Goal: Transaction & Acquisition: Purchase product/service

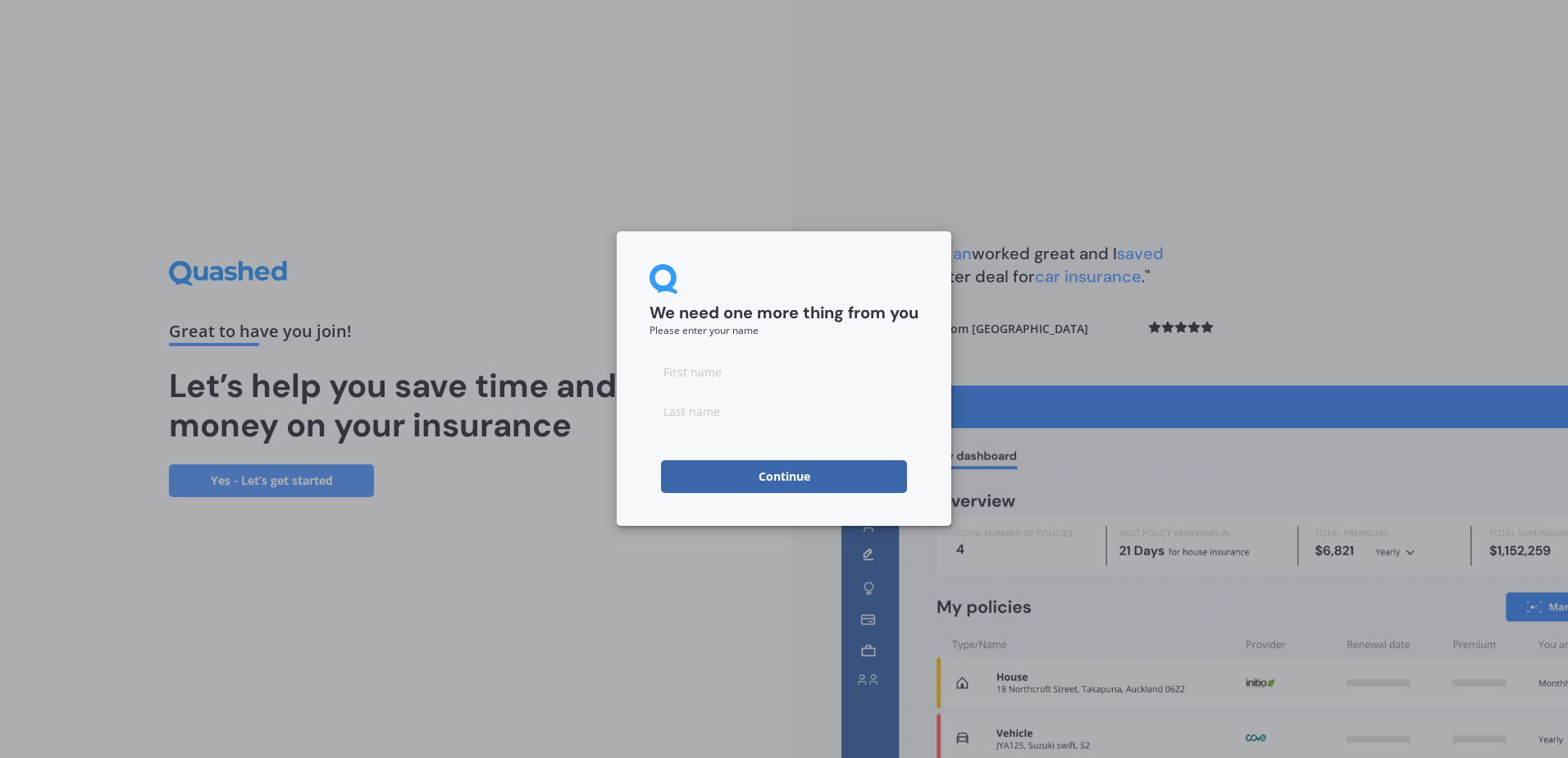
click at [714, 369] on input at bounding box center [784, 372] width 269 height 33
type input "[PERSON_NAME]"
type input "PIKE"
click at [758, 490] on button "Continue" at bounding box center [784, 476] width 246 height 33
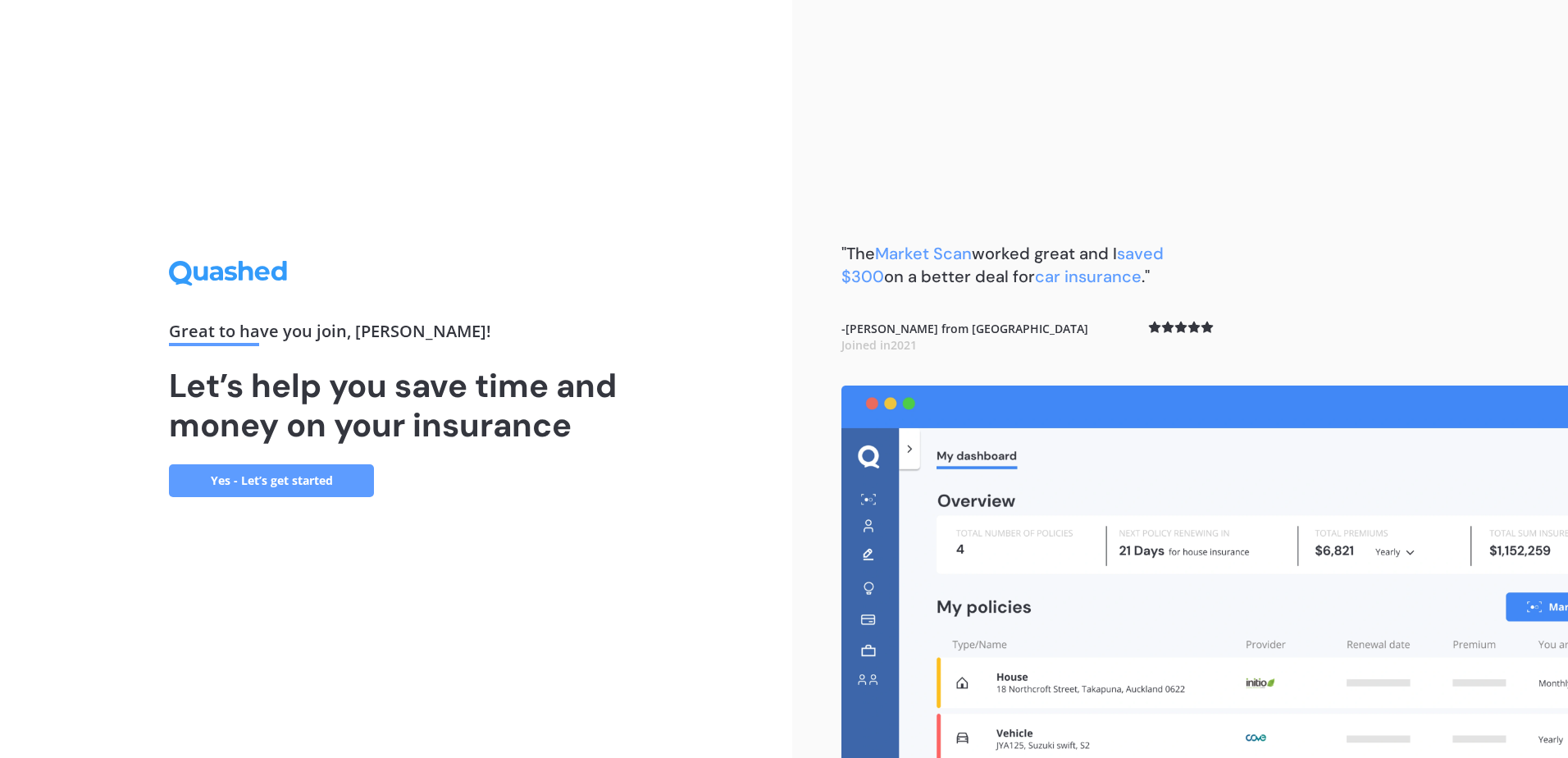
click at [289, 481] on link "Yes - Let’s get started" at bounding box center [272, 480] width 205 height 33
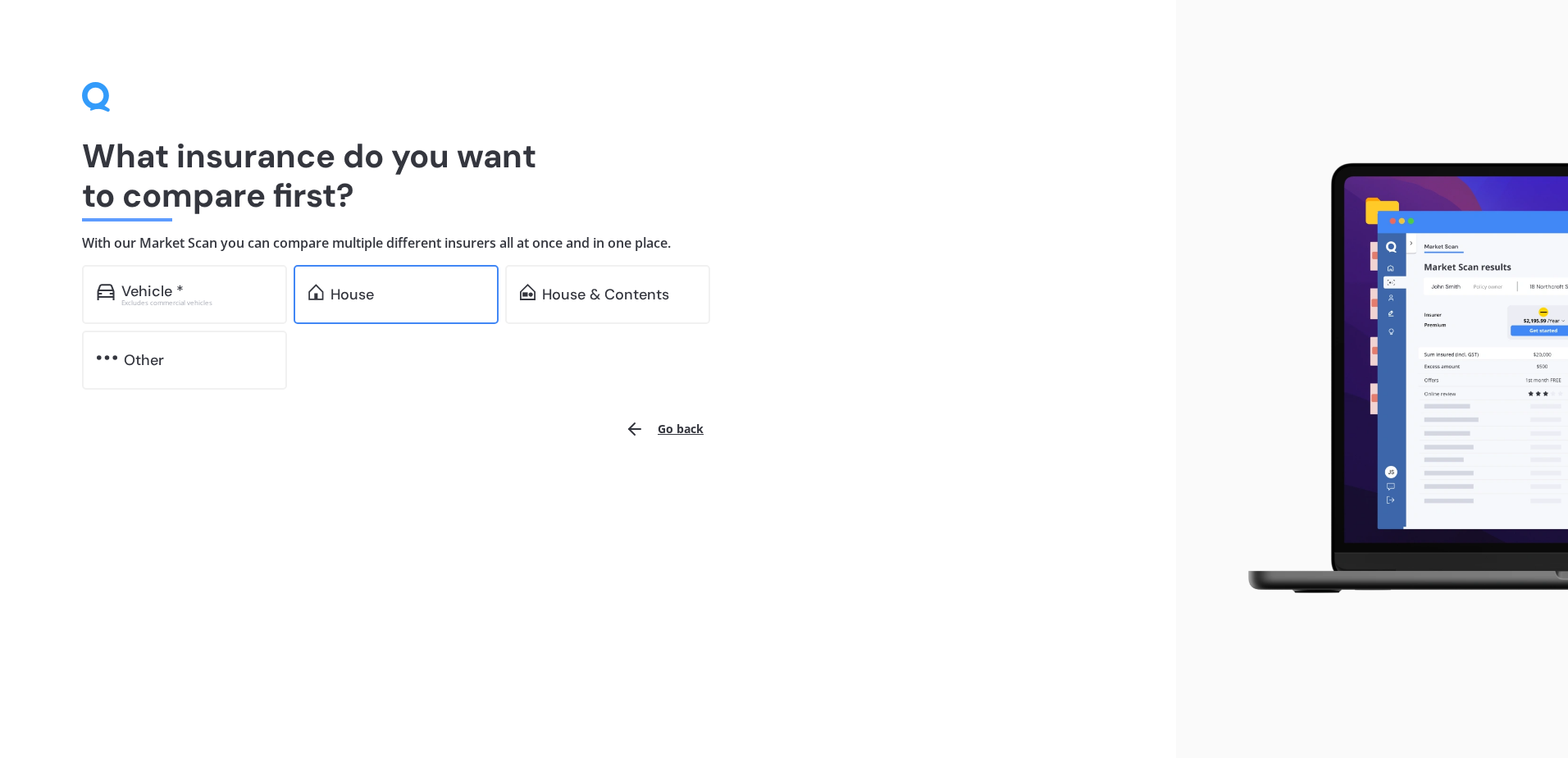
click at [382, 299] on div "House" at bounding box center [407, 295] width 153 height 17
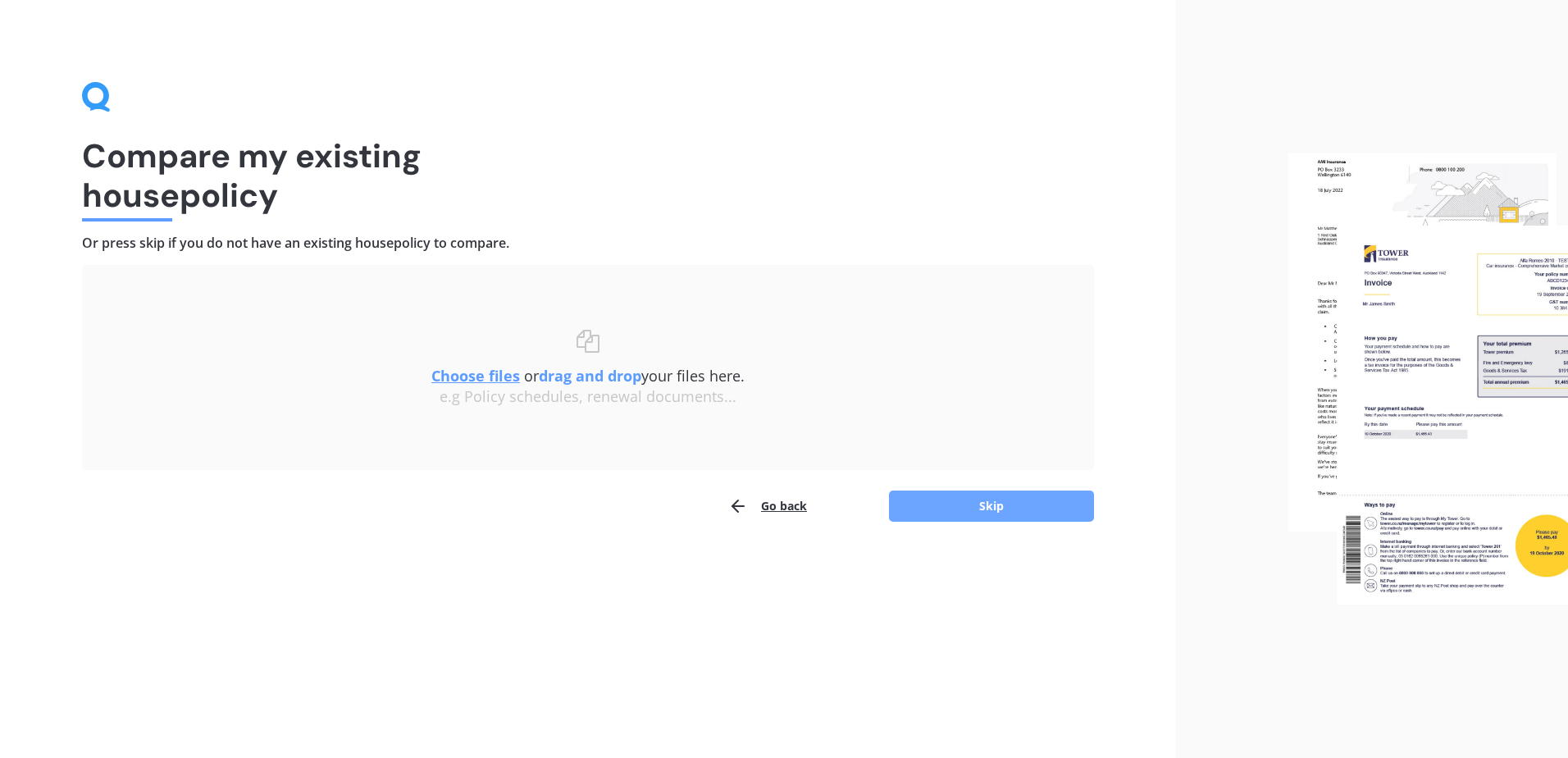
click at [945, 511] on button "Skip" at bounding box center [991, 506] width 205 height 31
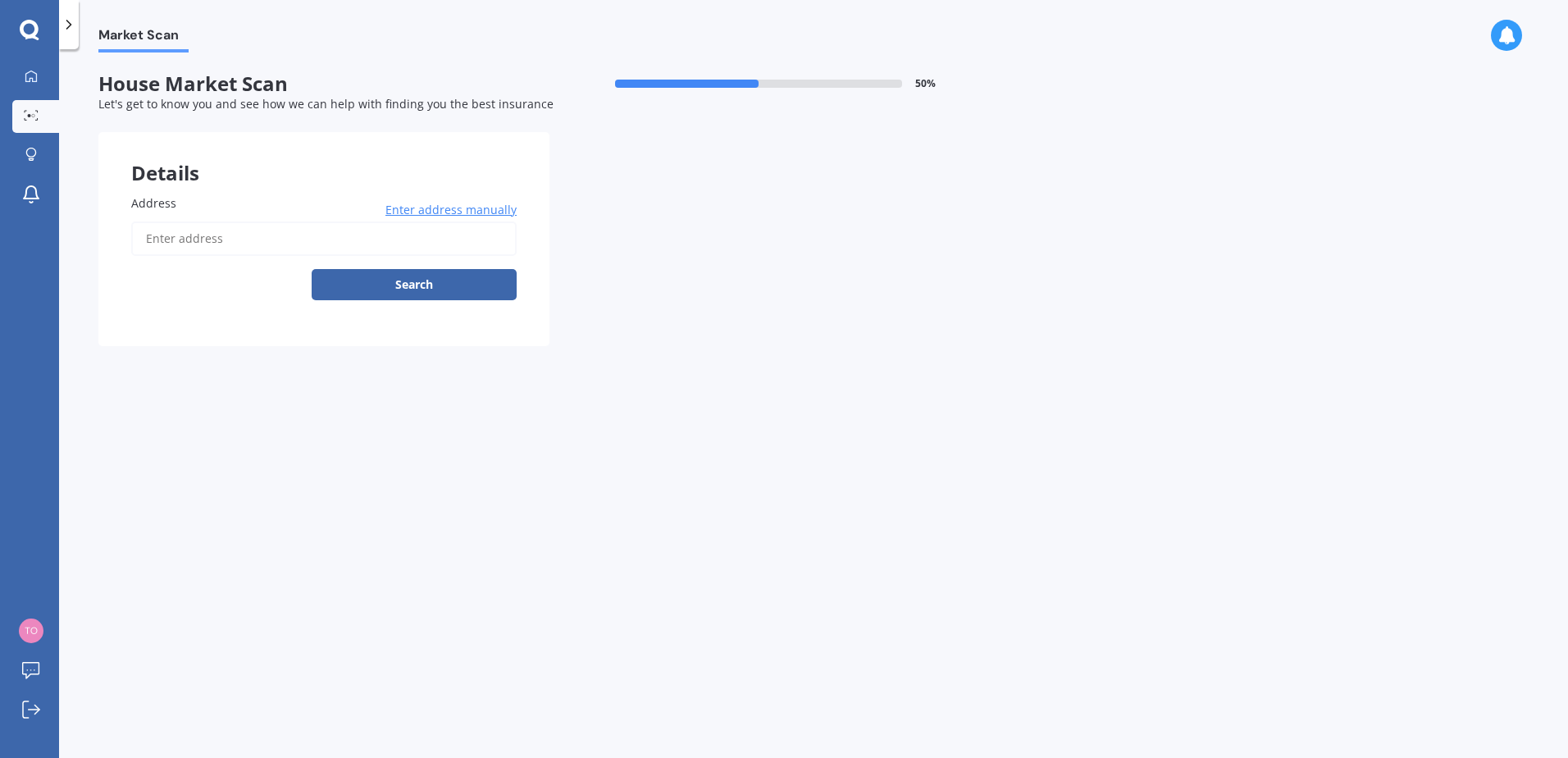
click at [222, 241] on input "Address" at bounding box center [323, 239] width 385 height 35
type input "[STREET_ADDRESS]"
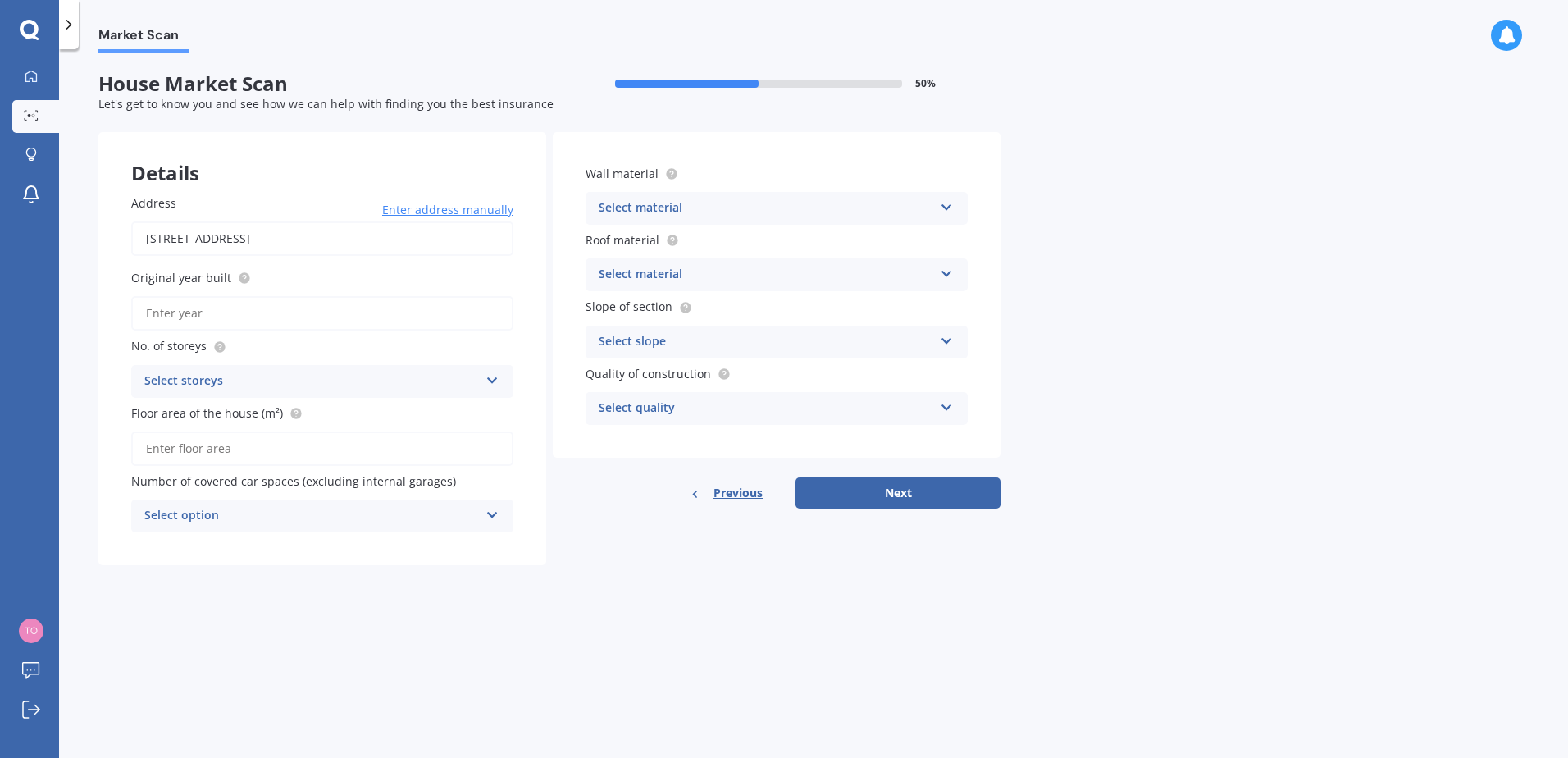
click at [211, 317] on input "Original year built" at bounding box center [321, 313] width 382 height 35
type input "2014"
click at [321, 379] on div "Select storeys" at bounding box center [311, 382] width 335 height 20
click at [304, 411] on div "1" at bounding box center [321, 413] width 380 height 30
click at [326, 440] on input "Floor area of the house (m²)" at bounding box center [321, 449] width 382 height 35
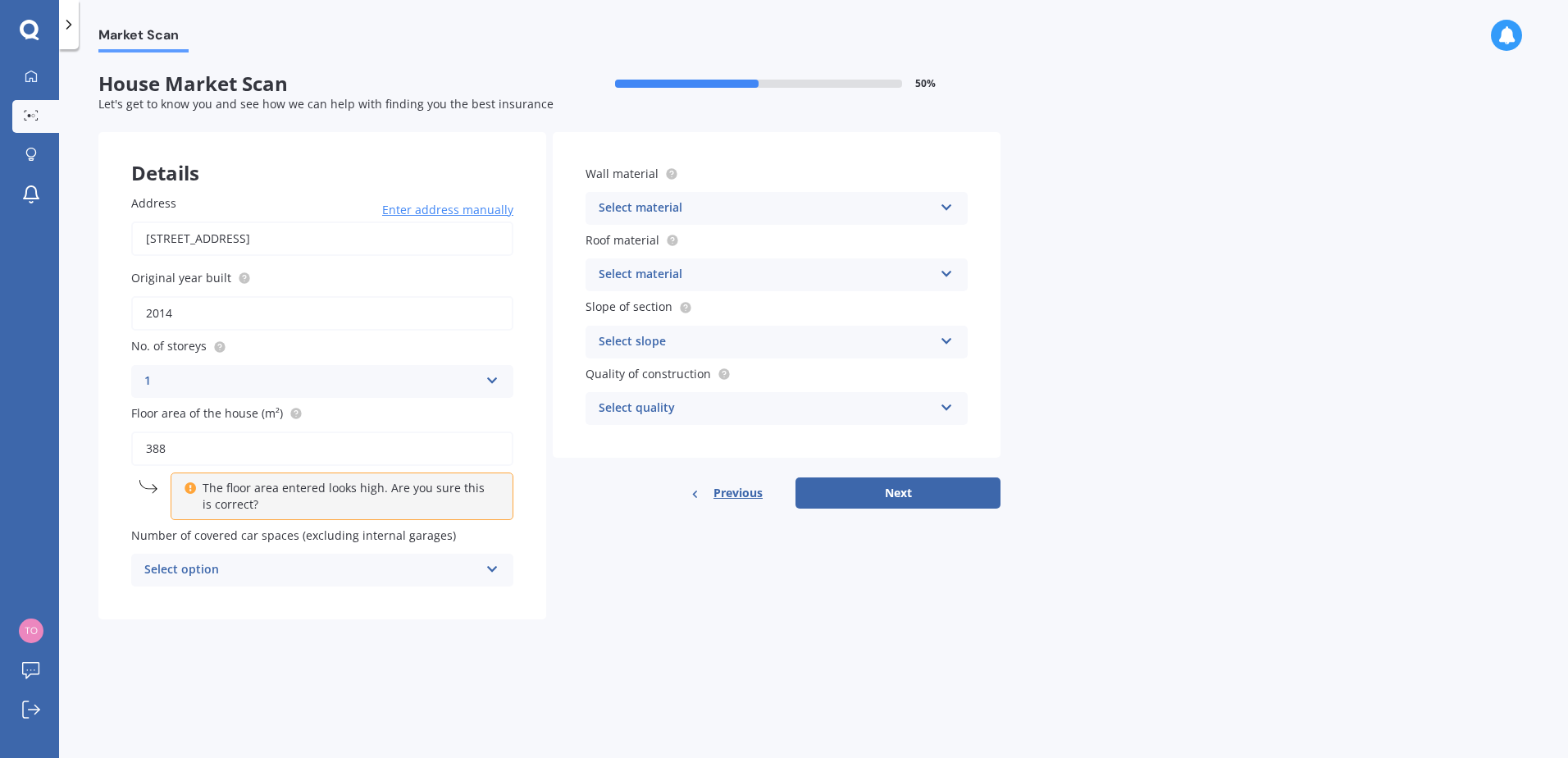
type input "388"
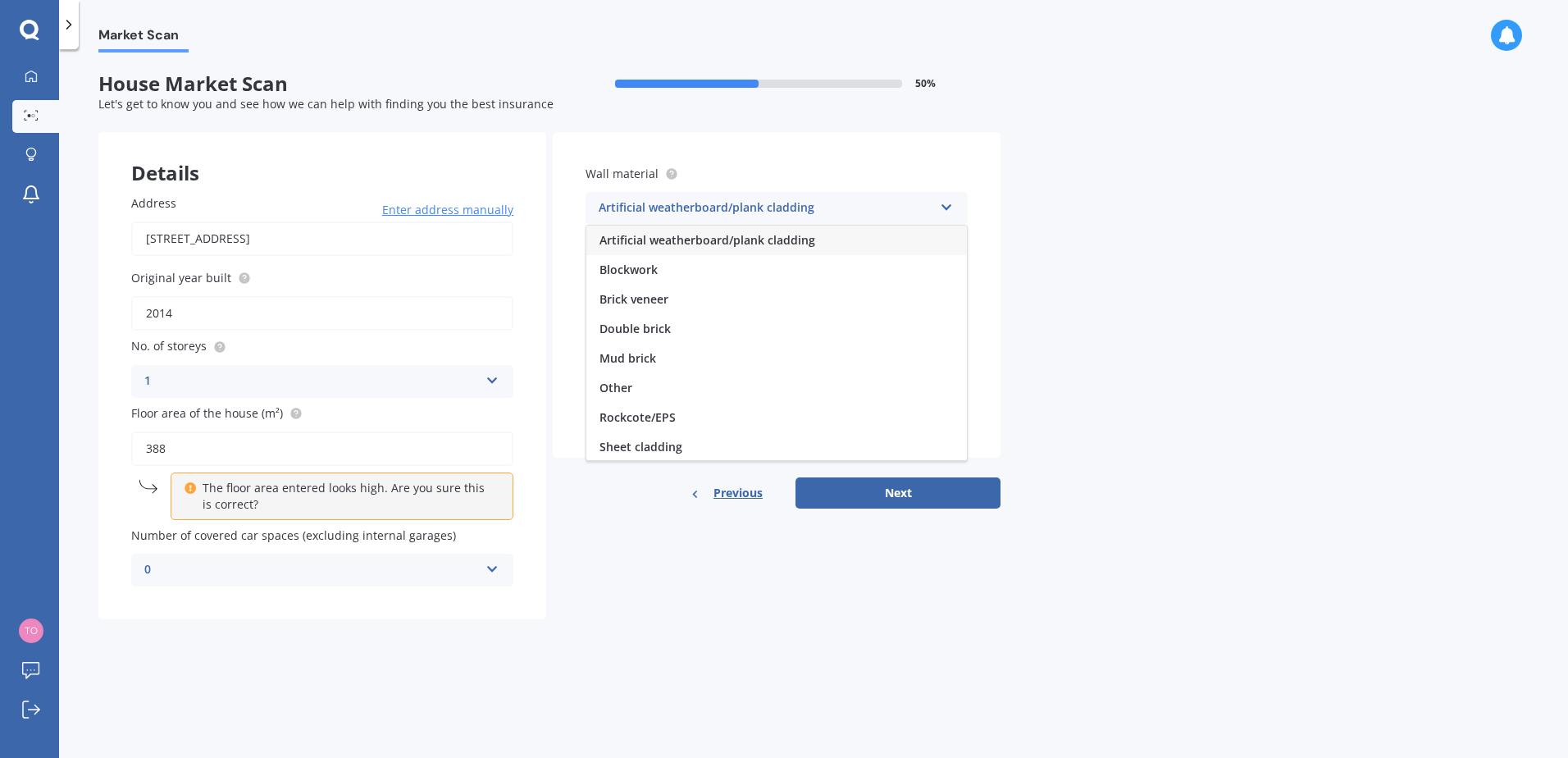
click at [304, 571] on div "0" at bounding box center [311, 570] width 335 height 20
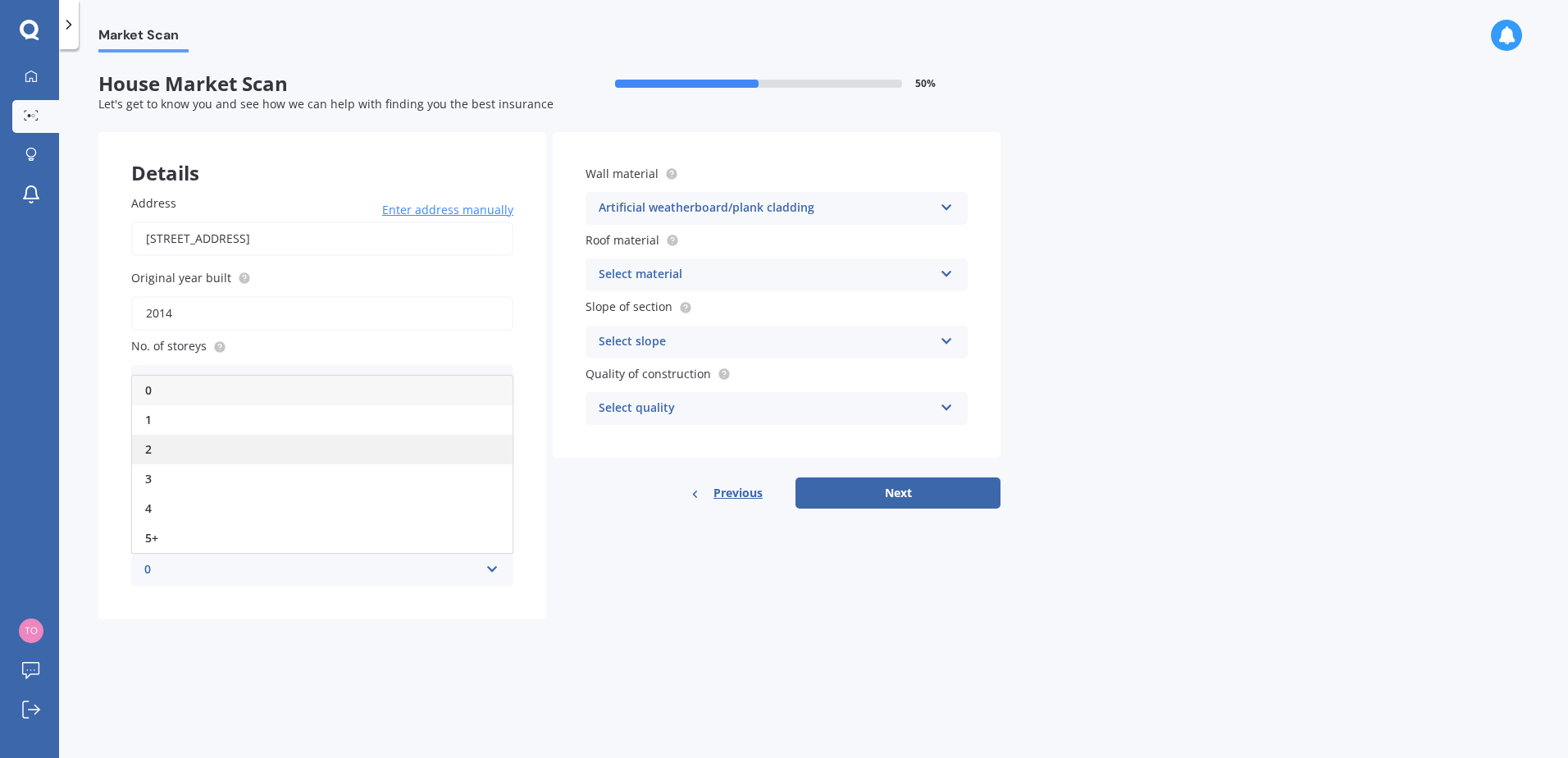
click at [269, 455] on div "2" at bounding box center [321, 450] width 380 height 30
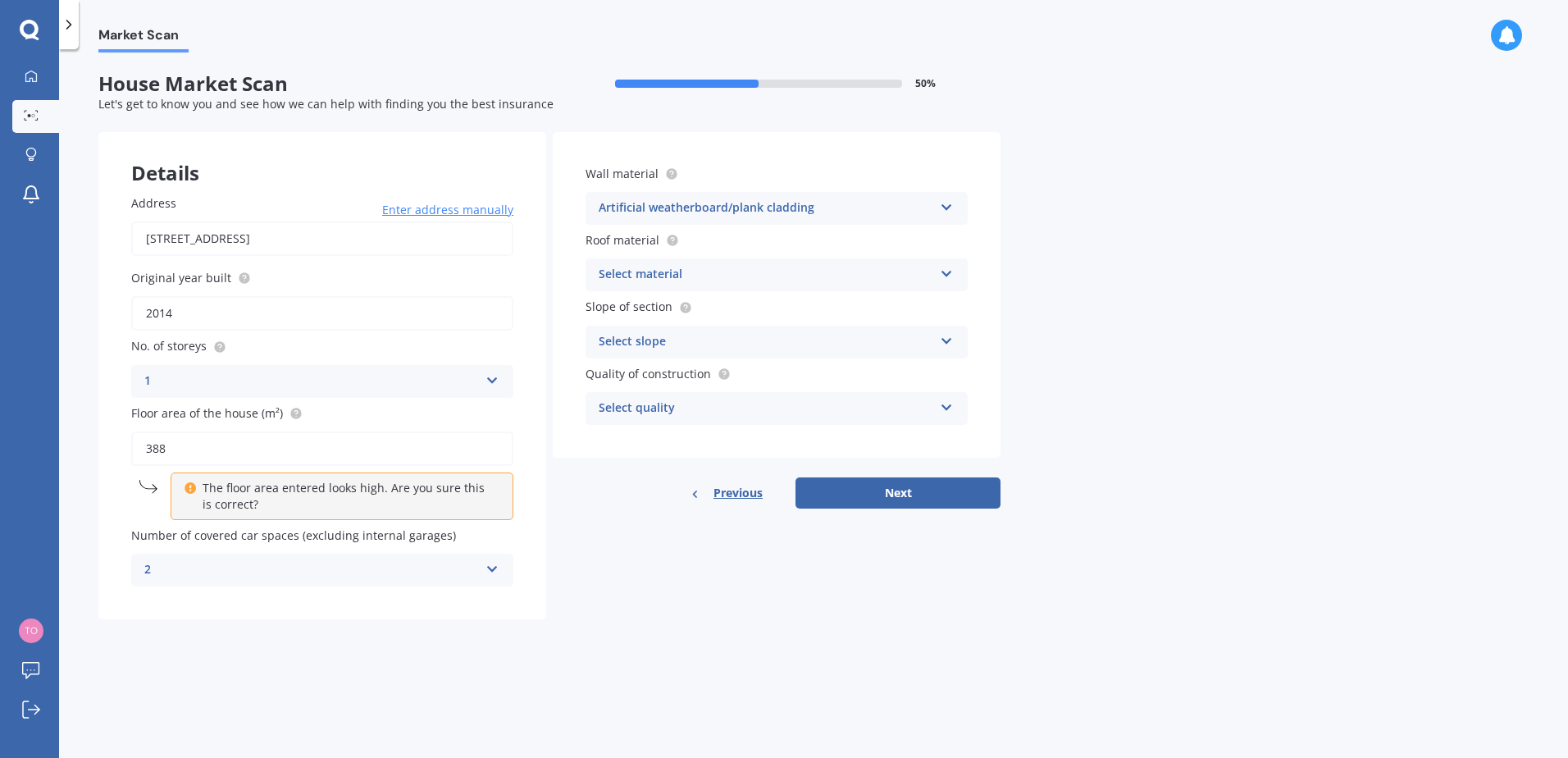
click at [837, 210] on div "Artificial weatherboard/plank cladding" at bounding box center [766, 209] width 335 height 20
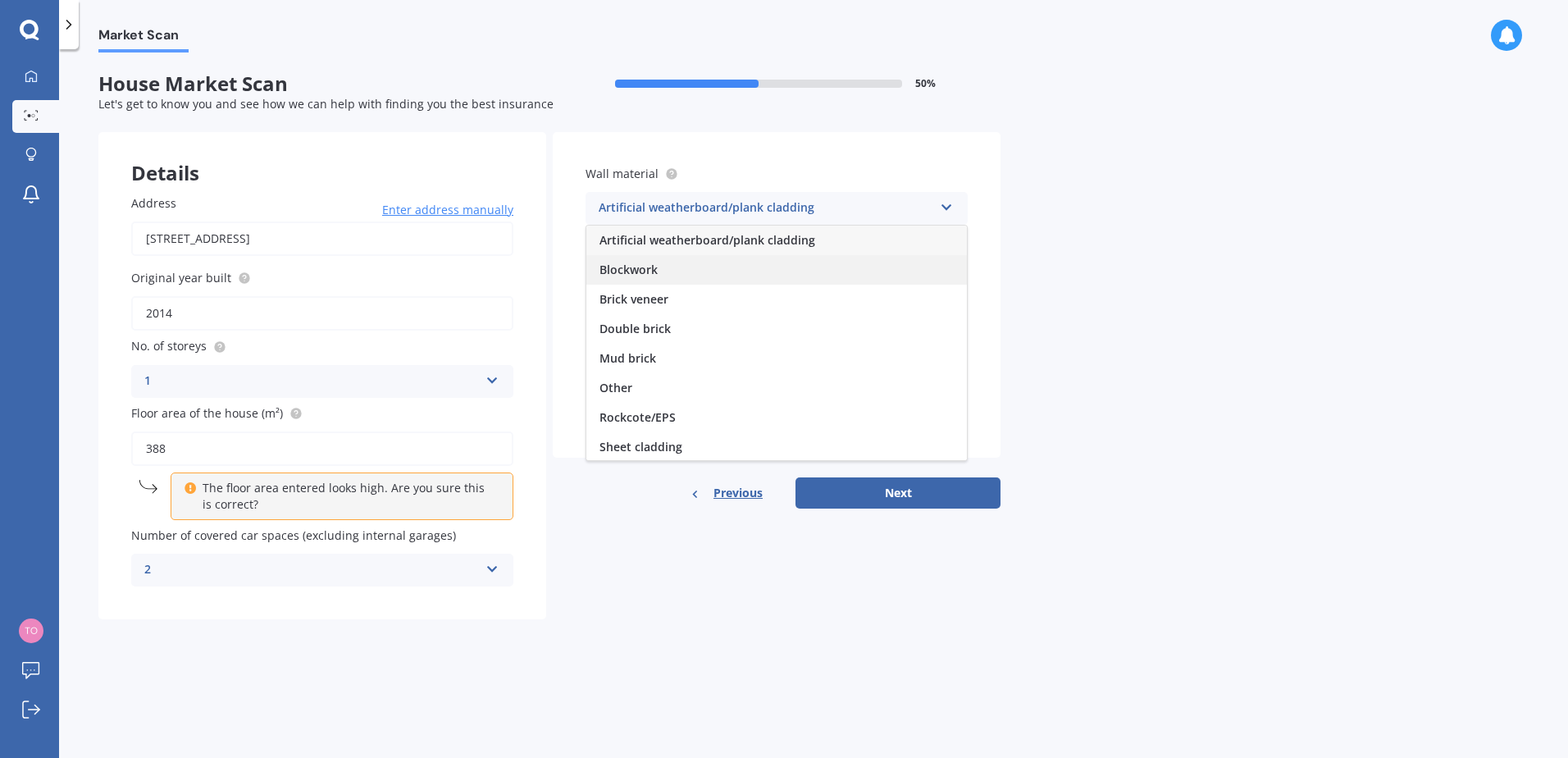
click at [650, 270] on span "Blockwork" at bounding box center [629, 269] width 58 height 16
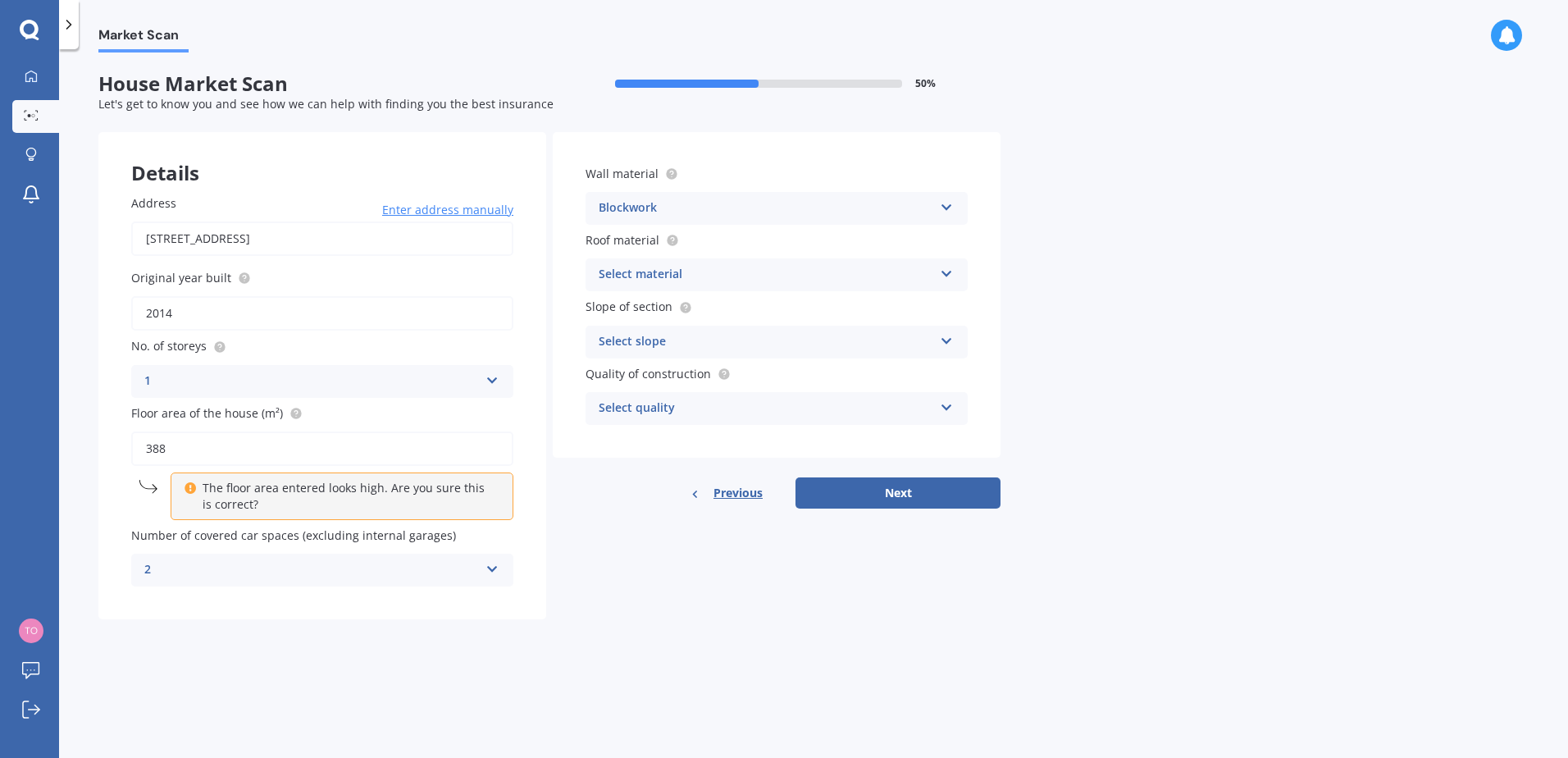
click at [650, 270] on div "Select material" at bounding box center [766, 275] width 335 height 20
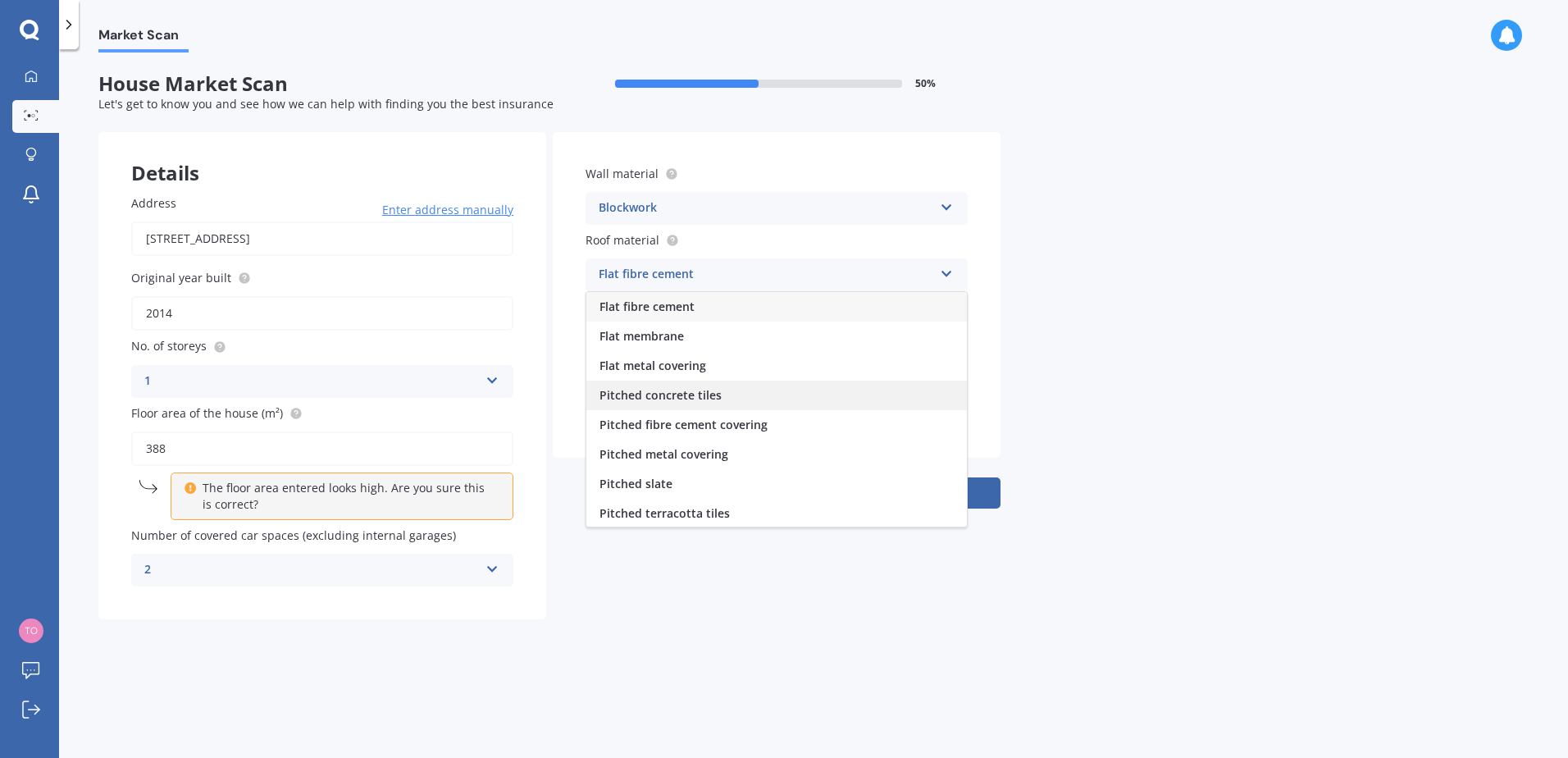
scroll to position [60, 0]
click at [675, 396] on span "Pitched metal covering" at bounding box center [663, 393] width 128 height 16
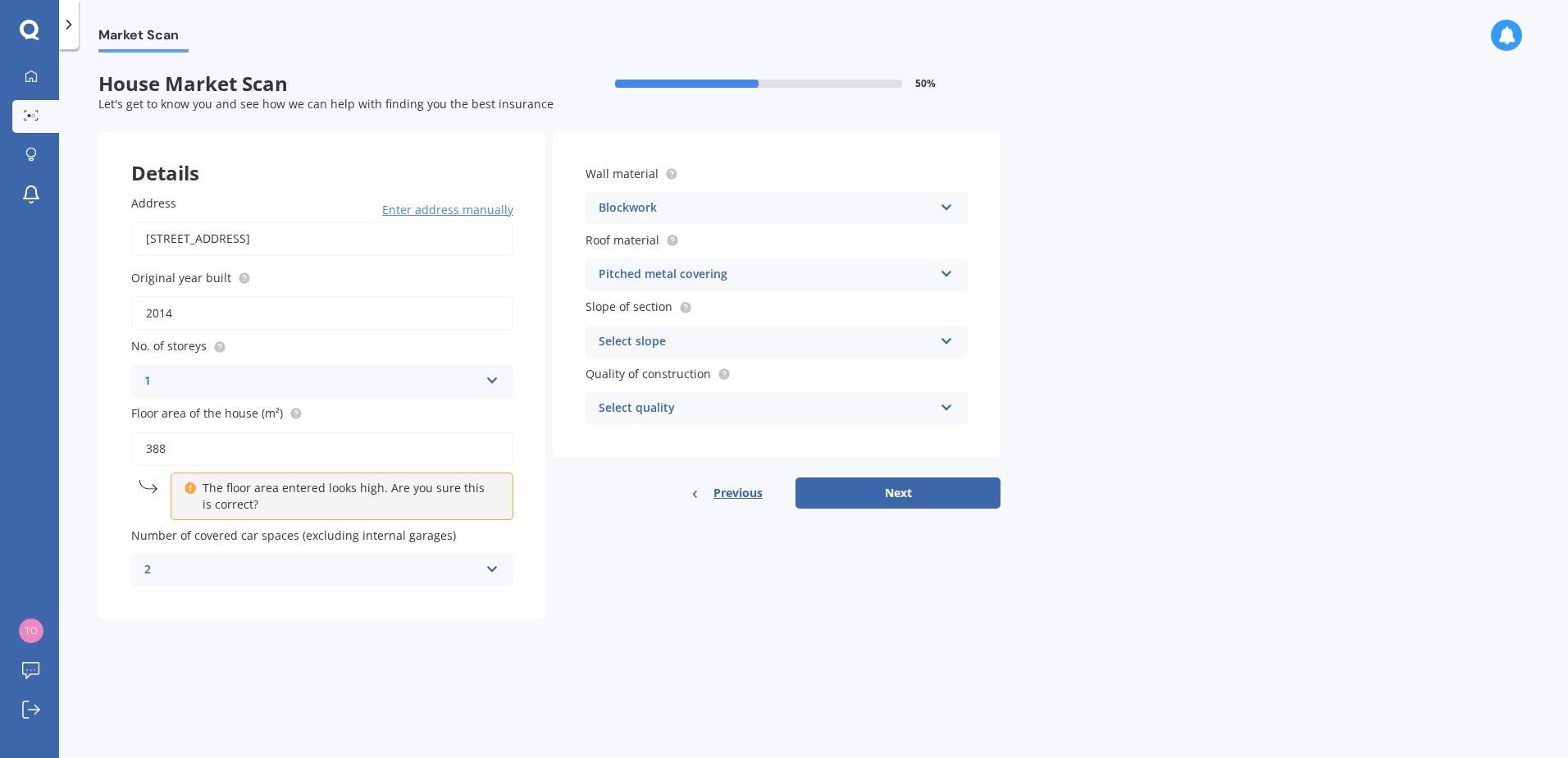
click at [682, 345] on div "Select slope" at bounding box center [766, 342] width 335 height 20
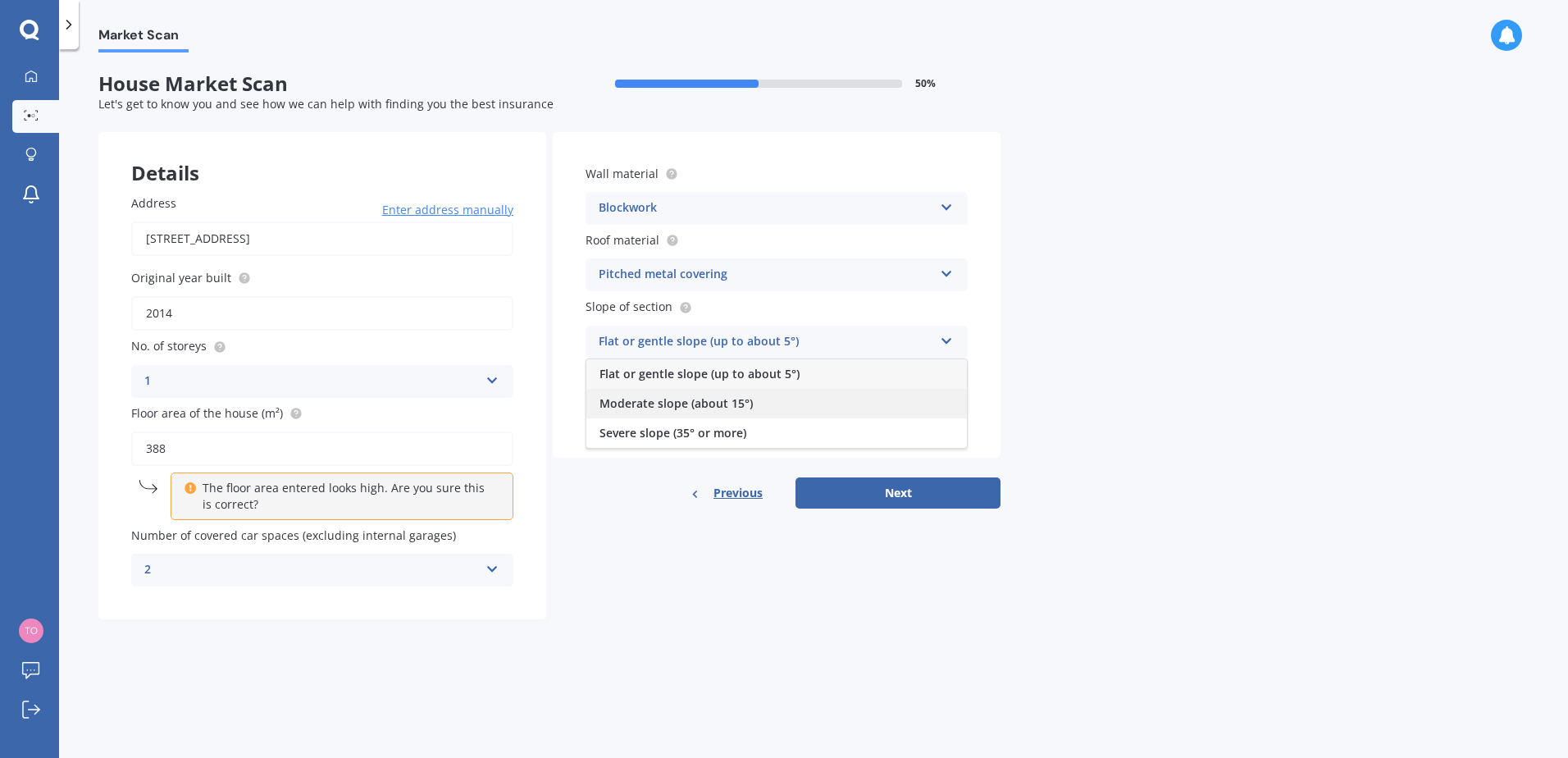
click at [678, 395] on span "Moderate slope (about 15°)" at bounding box center [676, 403] width 153 height 16
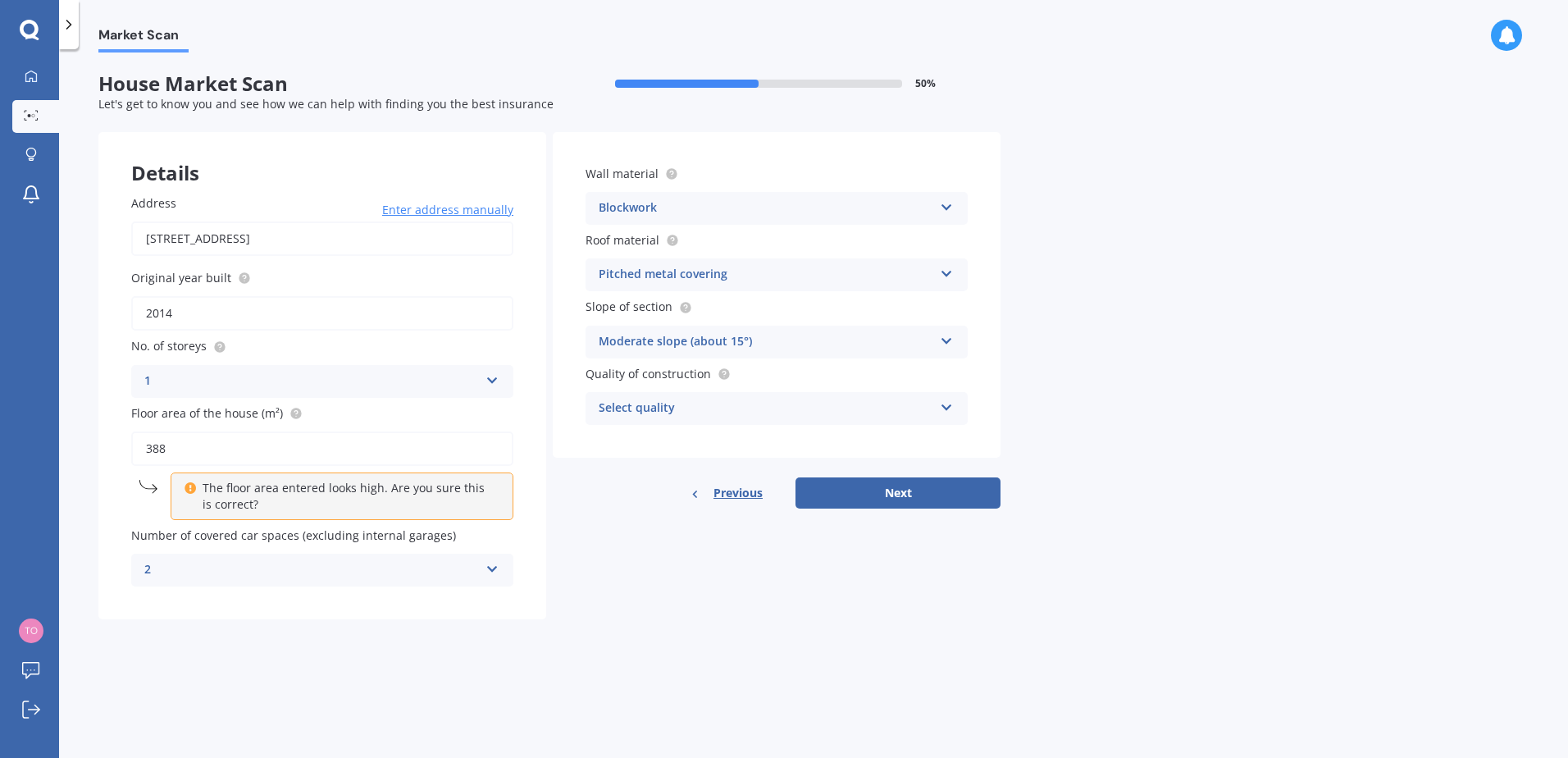
click at [675, 409] on div "Select quality" at bounding box center [766, 408] width 335 height 20
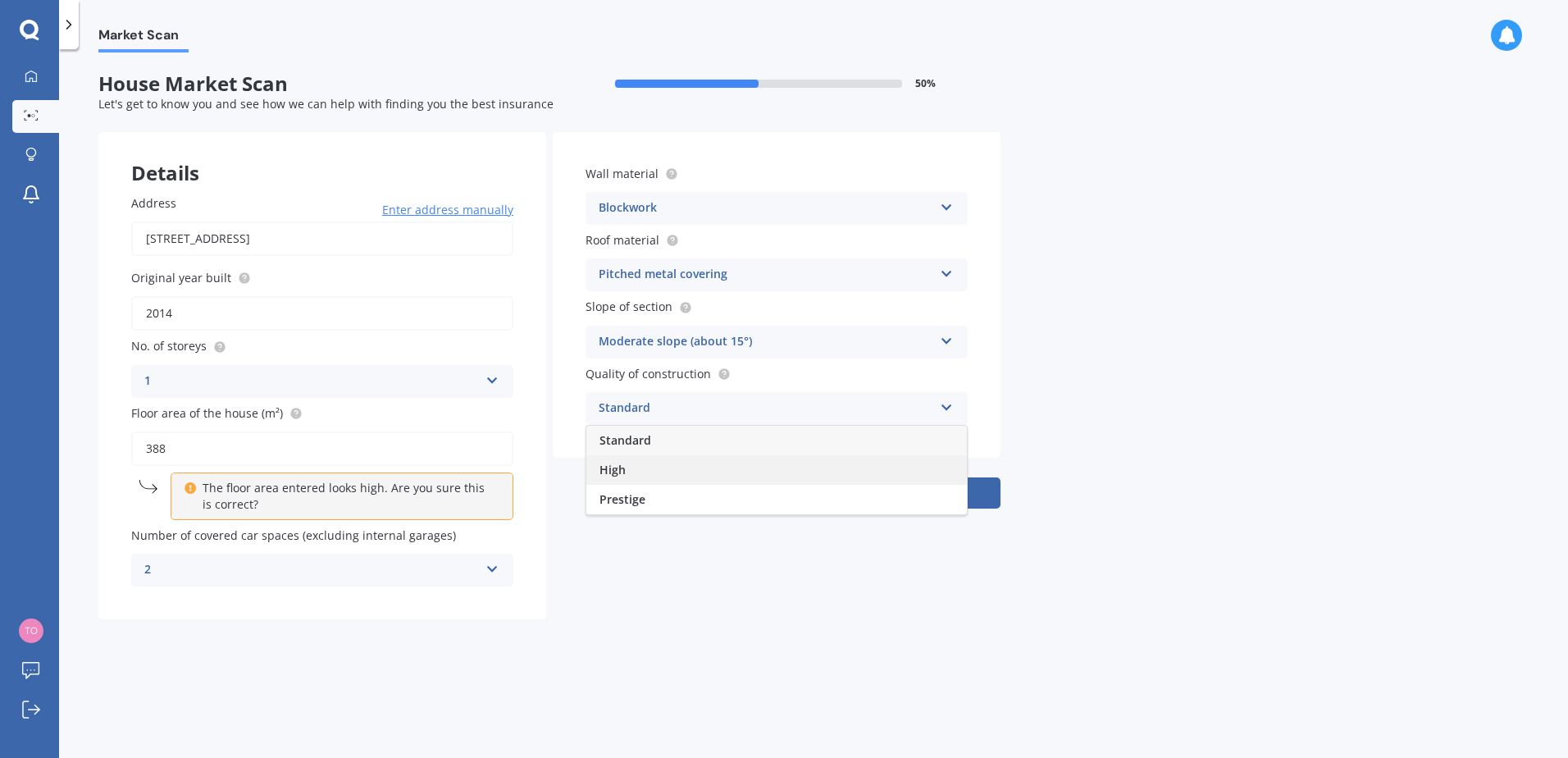
click at [639, 475] on div "High" at bounding box center [776, 471] width 380 height 30
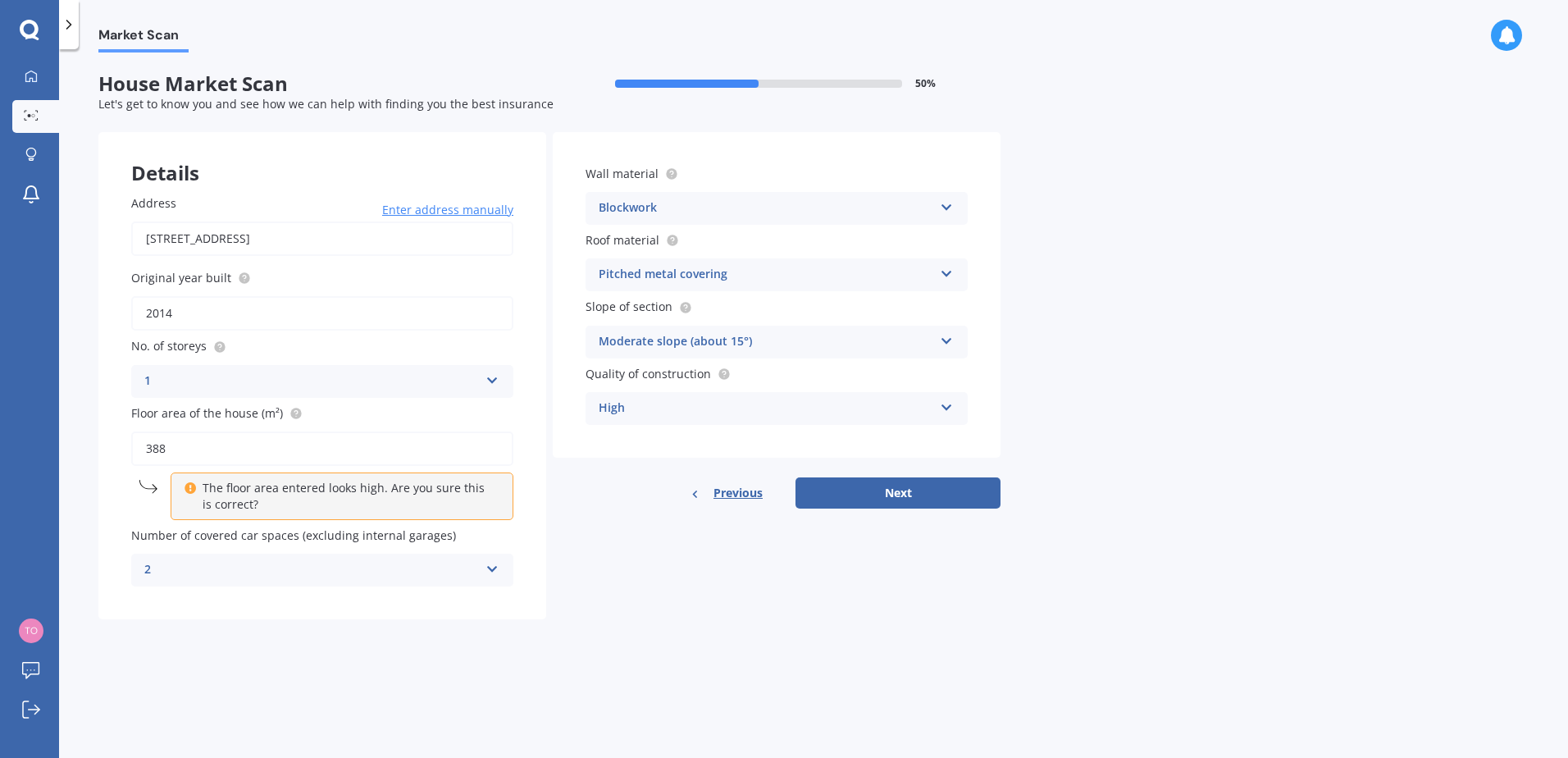
click at [648, 404] on div "High" at bounding box center [766, 408] width 335 height 20
click at [639, 495] on span "Prestige" at bounding box center [622, 499] width 46 height 16
click at [857, 494] on button "Next" at bounding box center [898, 493] width 205 height 31
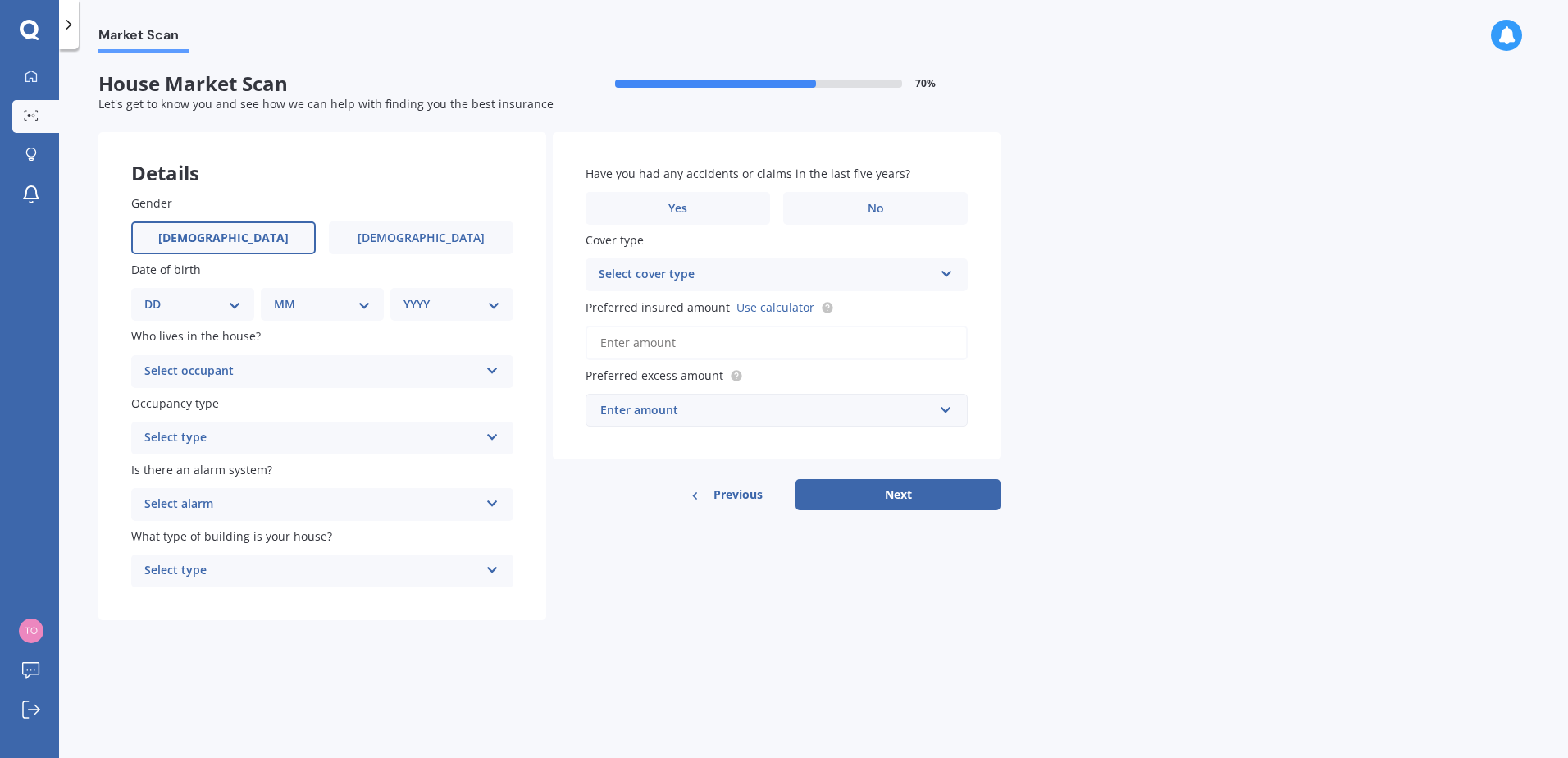
click at [226, 235] on span "[DEMOGRAPHIC_DATA]" at bounding box center [223, 238] width 130 height 14
click at [0, 0] on input "[DEMOGRAPHIC_DATA]" at bounding box center [0, 0] width 0 height 0
click at [235, 304] on select "DD 01 02 03 04 05 06 07 08 09 10 11 12 13 14 15 16 17 18 19 20 21 22 23 24 25 2…" at bounding box center [192, 304] width 97 height 18
select select "23"
click at [157, 295] on select "DD 01 02 03 04 05 06 07 08 09 10 11 12 13 14 15 16 17 18 19 20 21 22 23 24 25 2…" at bounding box center [192, 304] width 97 height 18
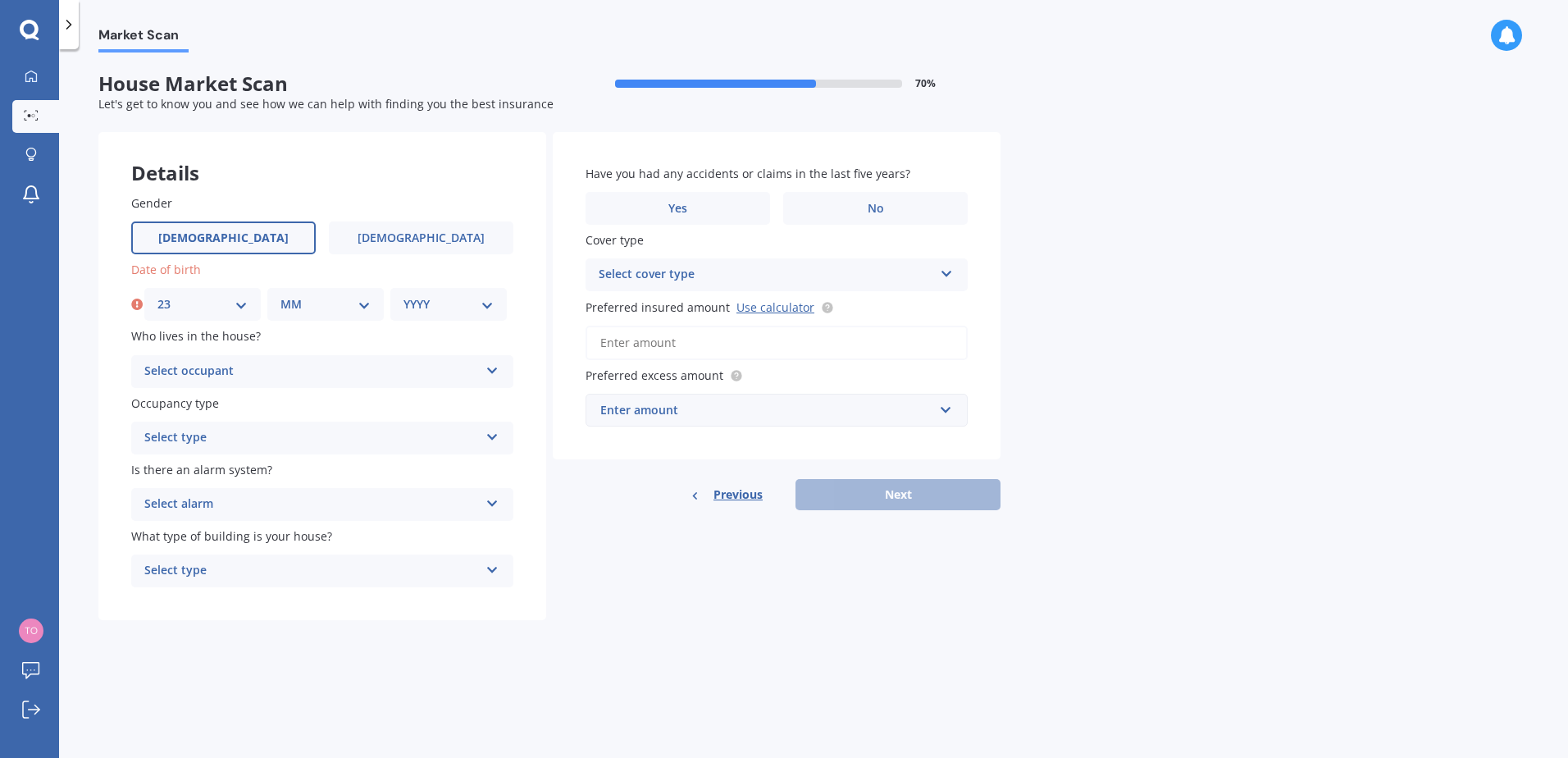
click at [309, 311] on select "MM 01 02 03 04 05 06 07 08 09 10 11 12" at bounding box center [326, 304] width 90 height 18
select select "11"
click at [281, 295] on select "MM 01 02 03 04 05 06 07 08 09 10 11 12" at bounding box center [326, 304] width 90 height 18
click at [404, 308] on select "YYYY 2009 2008 2007 2006 2005 2004 2003 2002 2001 2000 1999 1998 1997 1996 1995…" at bounding box center [448, 304] width 90 height 18
select select "1974"
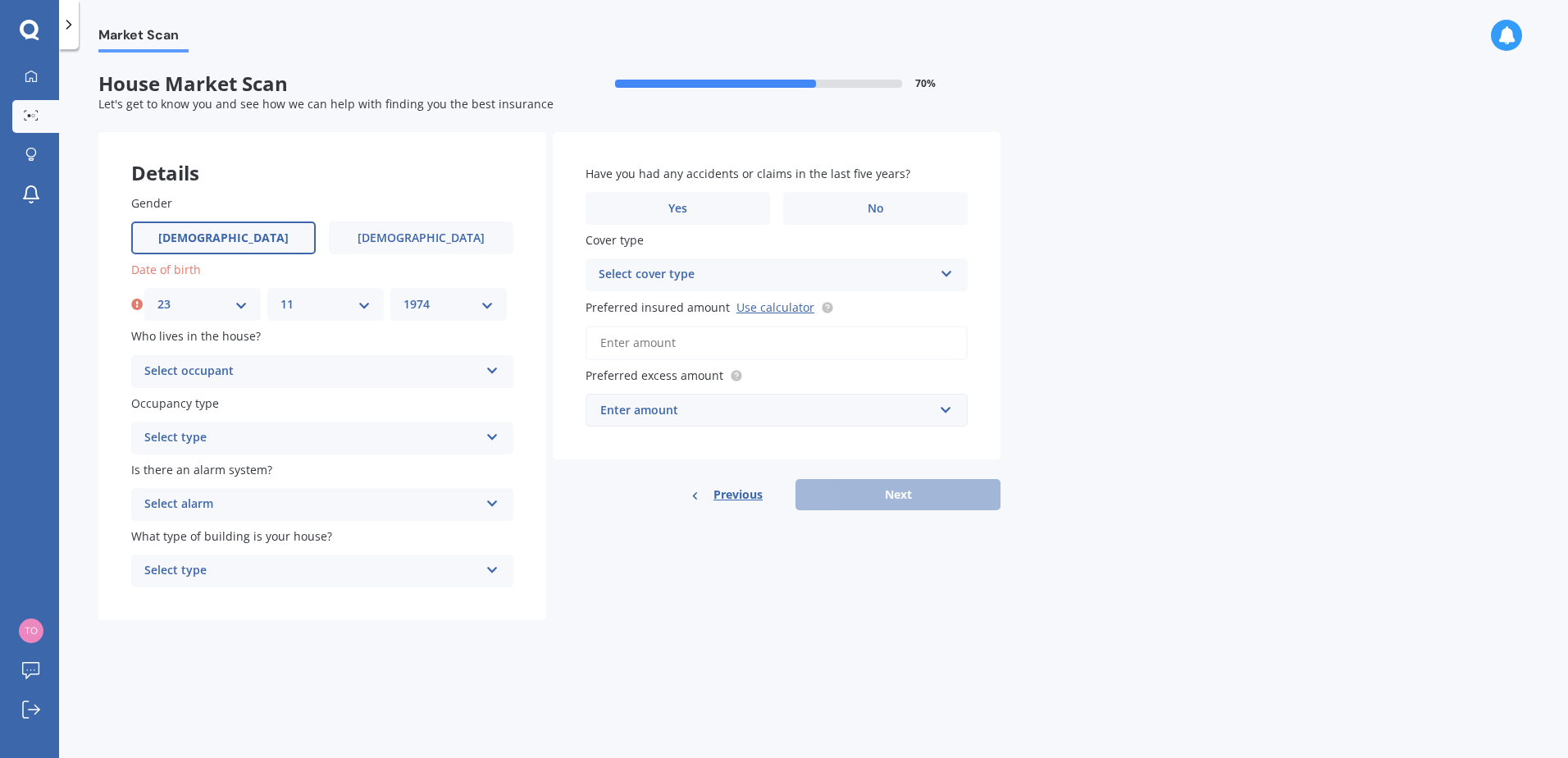
click at [403, 295] on select "YYYY 2009 2008 2007 2006 2005 2004 2003 2002 2001 2000 1999 1998 1997 1996 1995…" at bounding box center [448, 304] width 90 height 18
click at [241, 378] on div "Select occupant" at bounding box center [311, 372] width 335 height 20
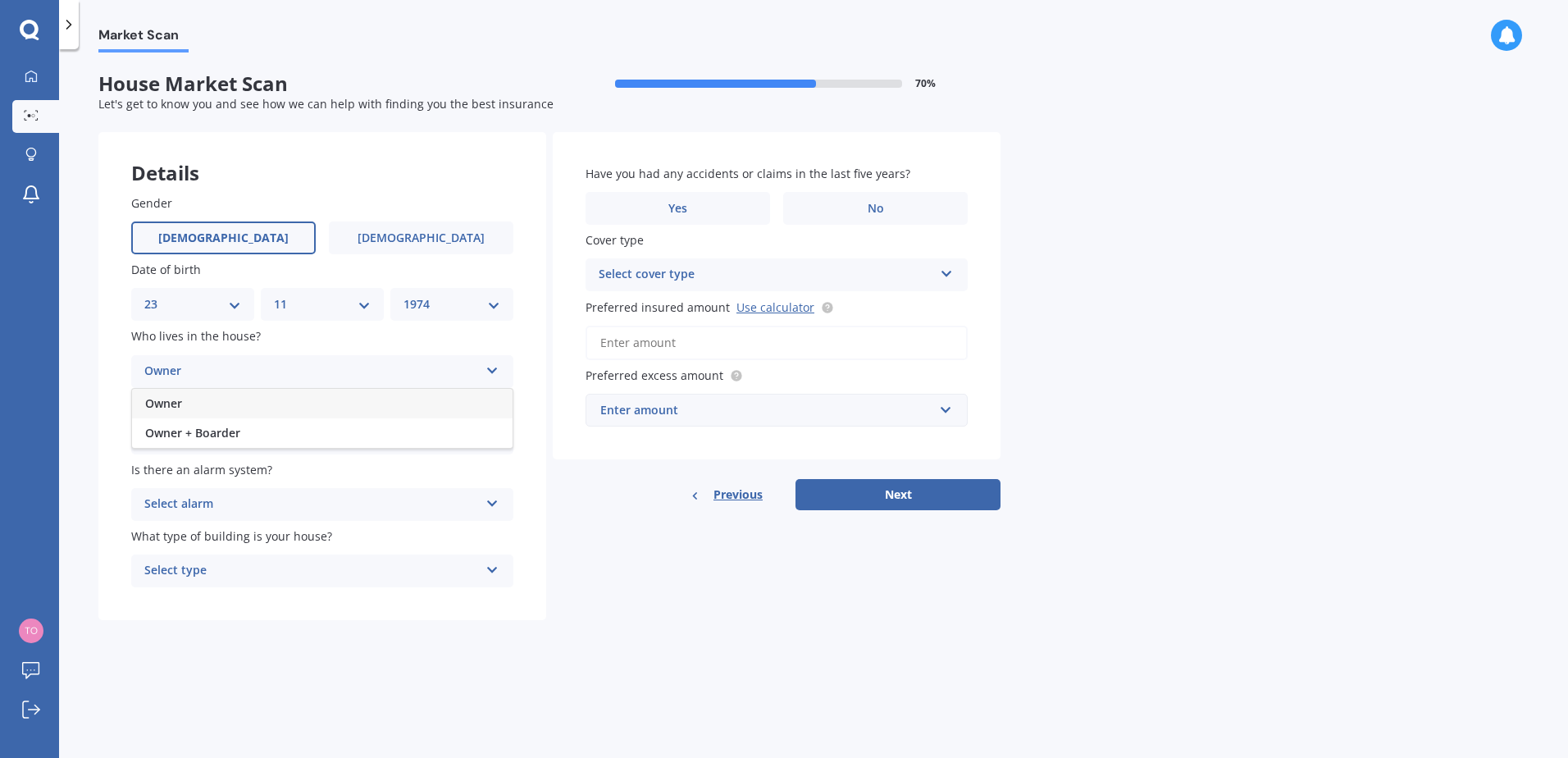
click at [223, 405] on div "Owner" at bounding box center [321, 403] width 380 height 30
click at [250, 438] on div "Select type" at bounding box center [311, 438] width 335 height 20
click at [232, 472] on div "Permanent" at bounding box center [321, 471] width 380 height 30
click at [253, 508] on div "Select alarm" at bounding box center [311, 505] width 335 height 20
click at [224, 601] on div "No" at bounding box center [321, 596] width 380 height 30
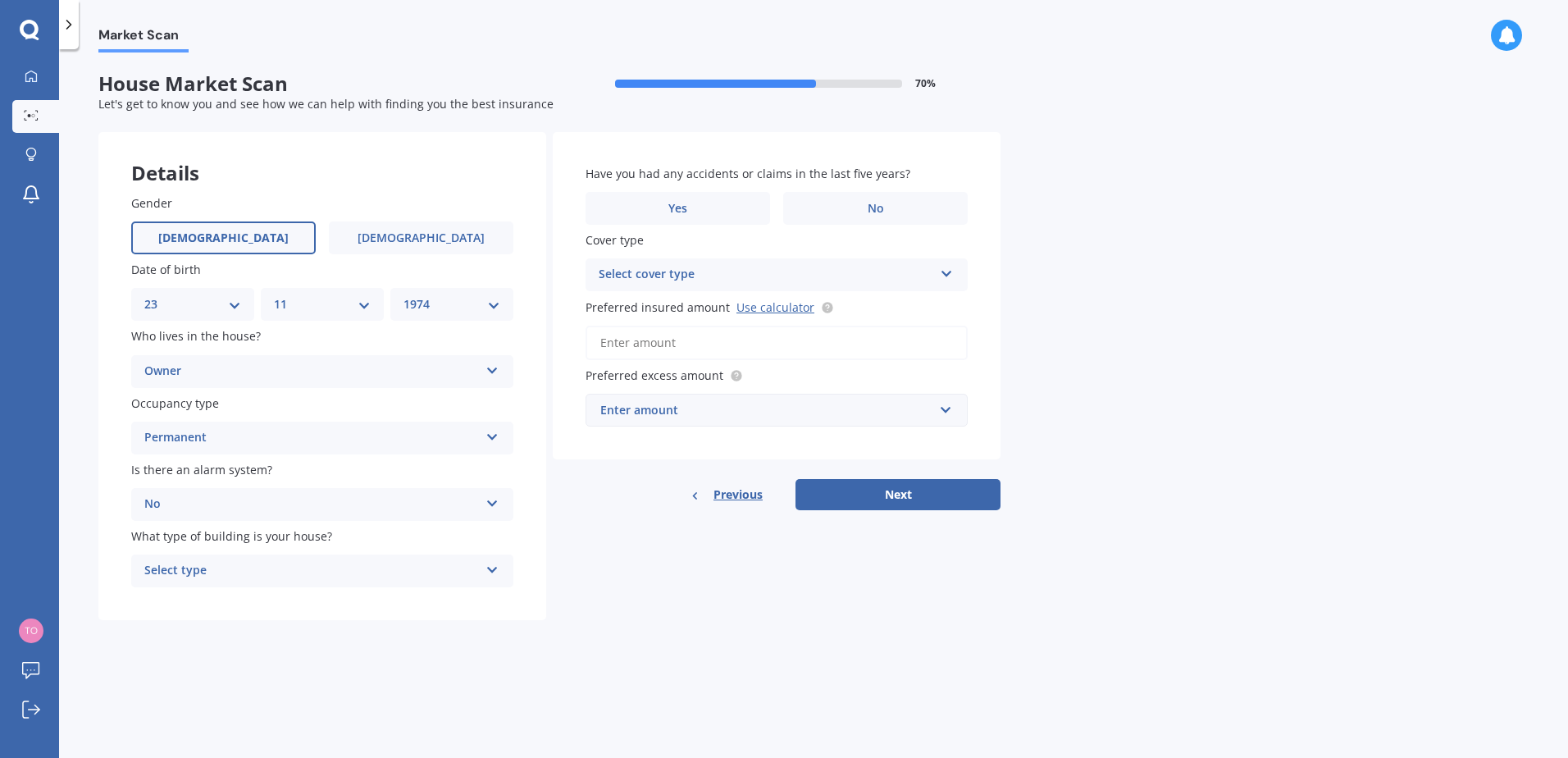
click at [226, 572] on div "Select type" at bounding box center [311, 571] width 335 height 20
click at [219, 601] on div "Freestanding" at bounding box center [321, 603] width 380 height 30
click at [842, 210] on label "No" at bounding box center [876, 209] width 185 height 33
click at [0, 0] on input "No" at bounding box center [0, 0] width 0 height 0
click at [737, 278] on div "Select cover type" at bounding box center [766, 275] width 335 height 20
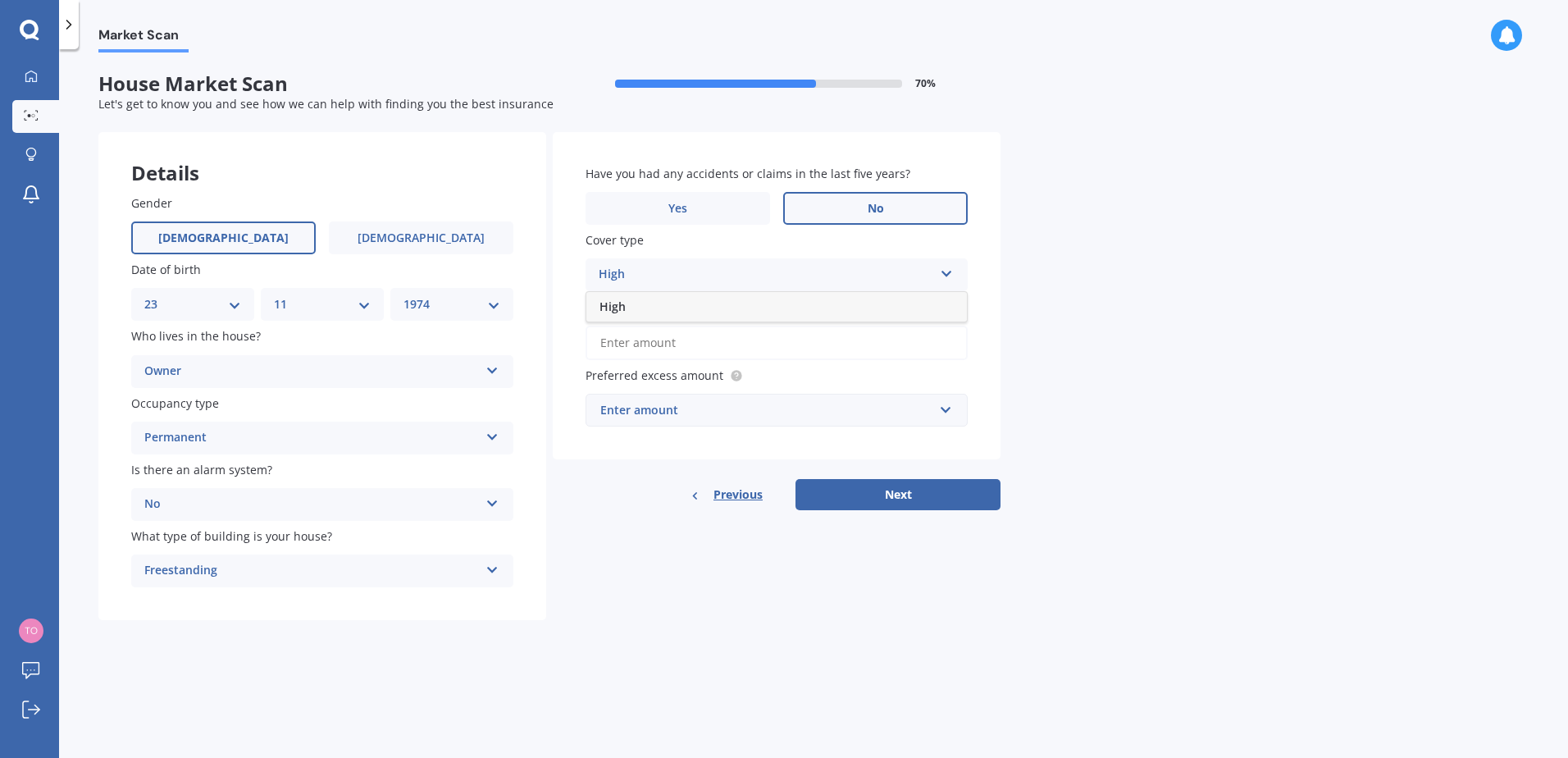
click at [705, 311] on div "High" at bounding box center [776, 307] width 380 height 30
click at [692, 339] on input "Preferred insured amount Use calculator" at bounding box center [776, 343] width 382 height 35
click at [781, 308] on link "Use calculator" at bounding box center [775, 307] width 78 height 16
click at [632, 340] on input "Preferred insured amount Use calculator" at bounding box center [776, 343] width 382 height 35
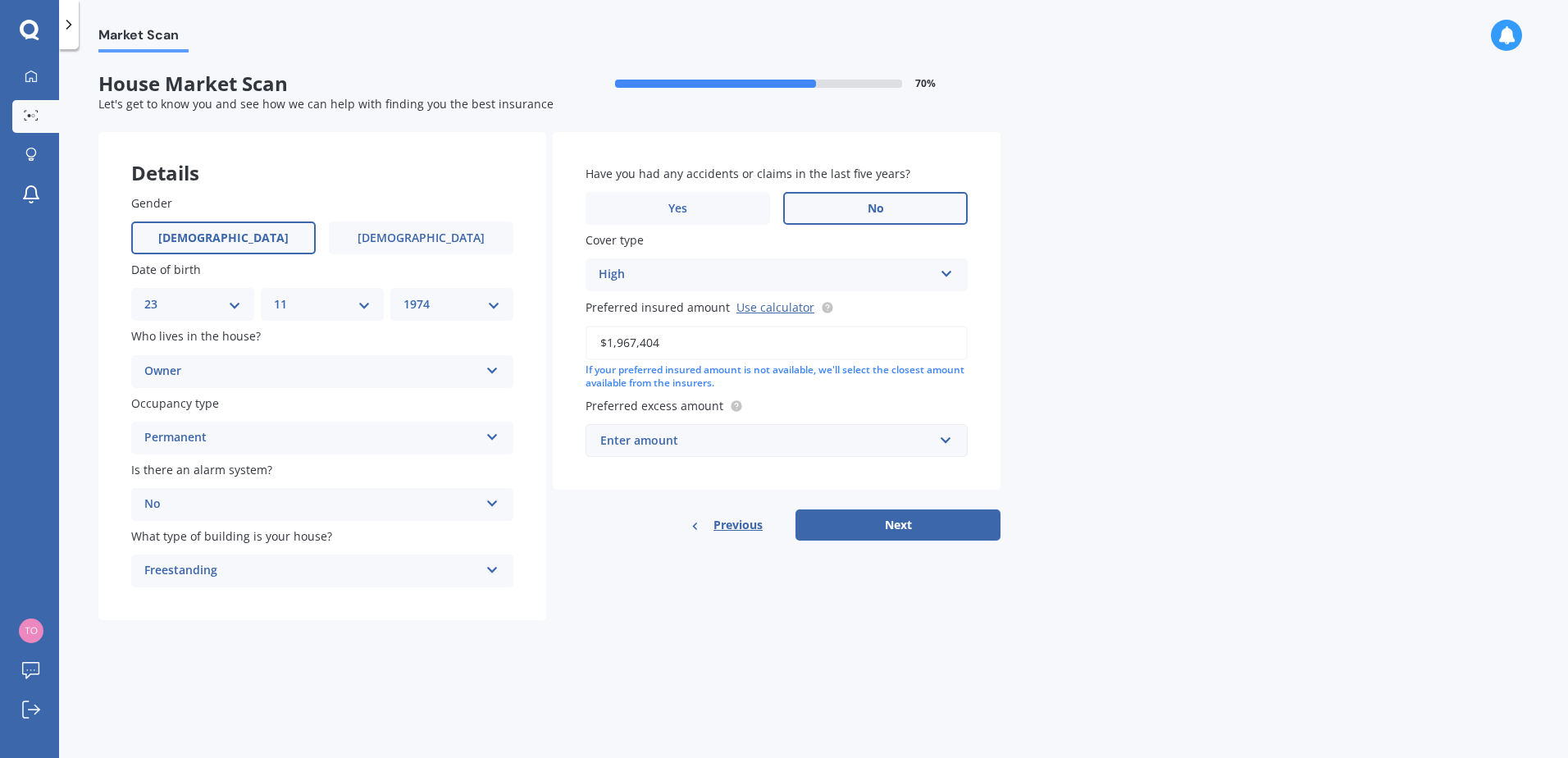
type input "$1,967,404"
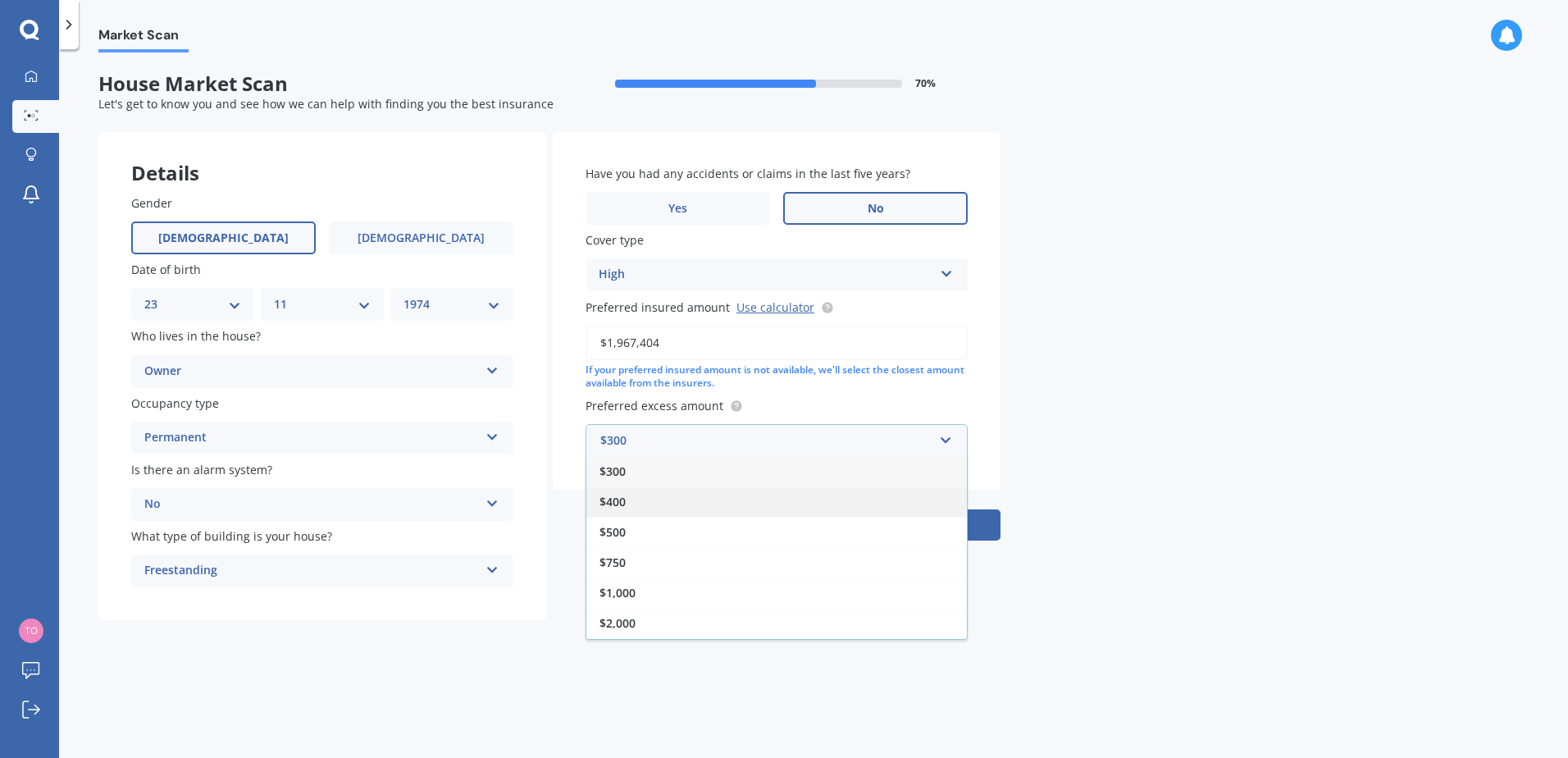
click at [630, 502] on div "$400" at bounding box center [776, 501] width 380 height 31
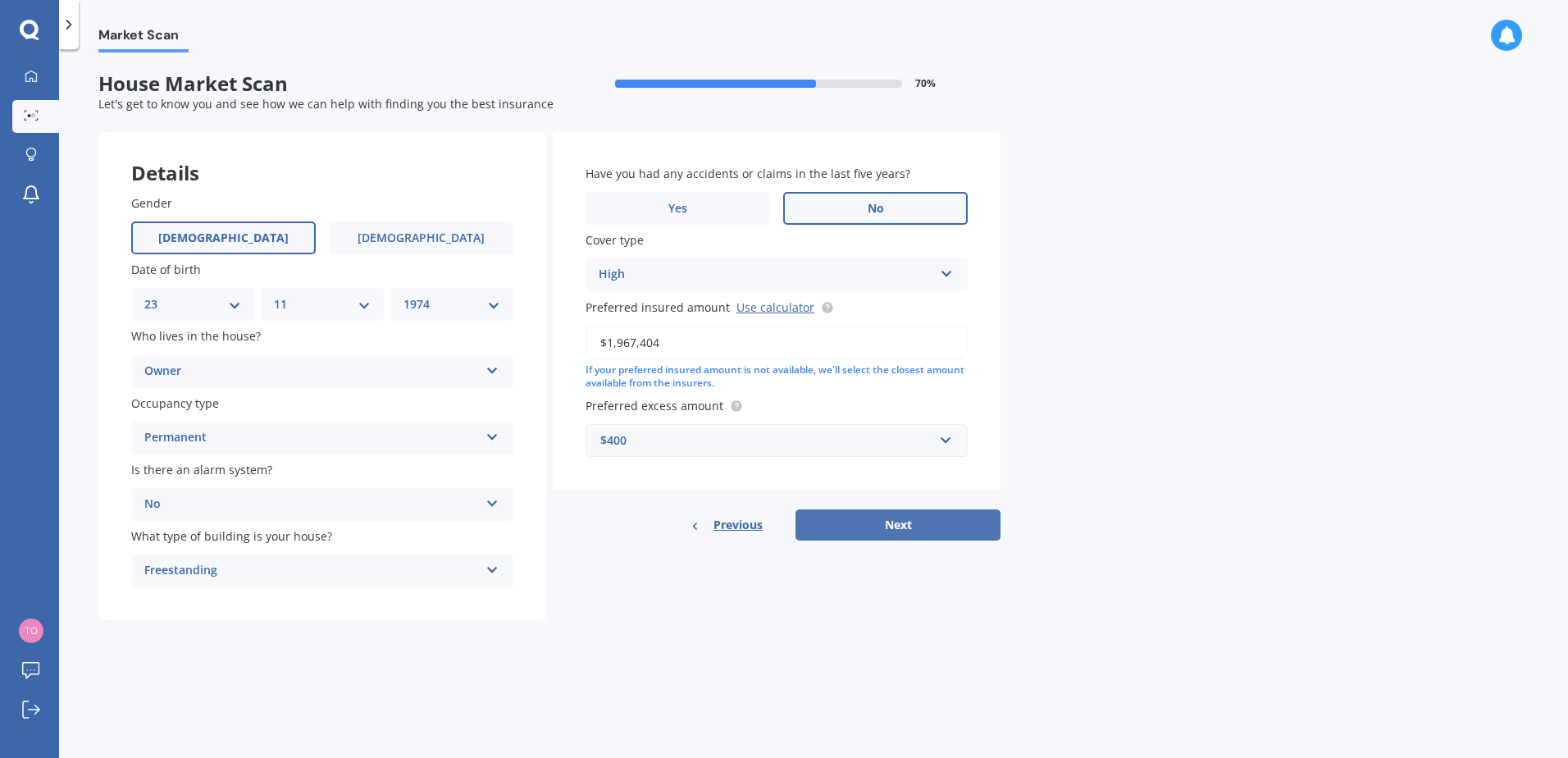
click at [865, 524] on button "Next" at bounding box center [898, 525] width 205 height 31
select select "23"
select select "11"
select select "1974"
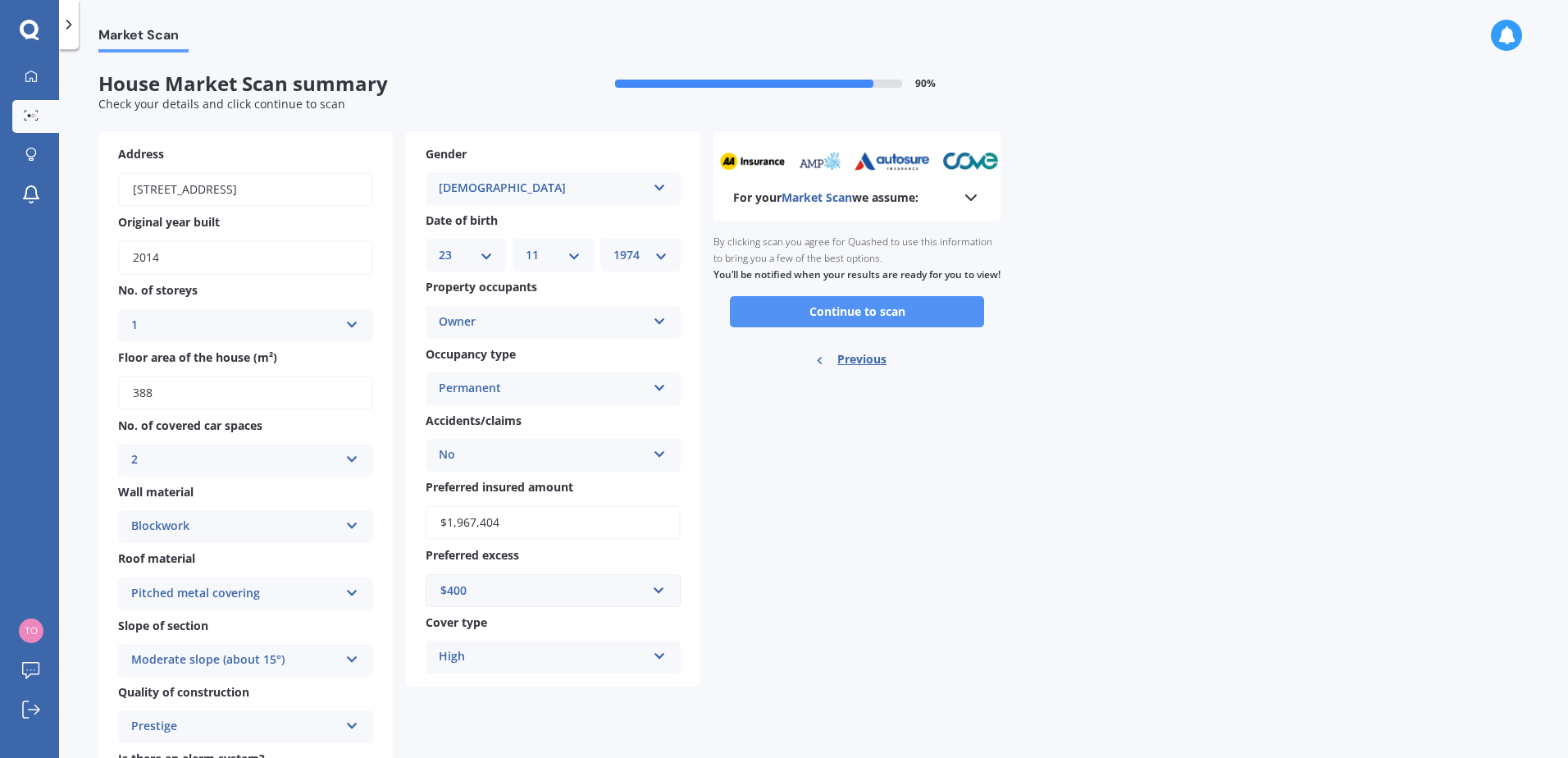
click at [823, 321] on button "Continue to scan" at bounding box center [856, 311] width 254 height 31
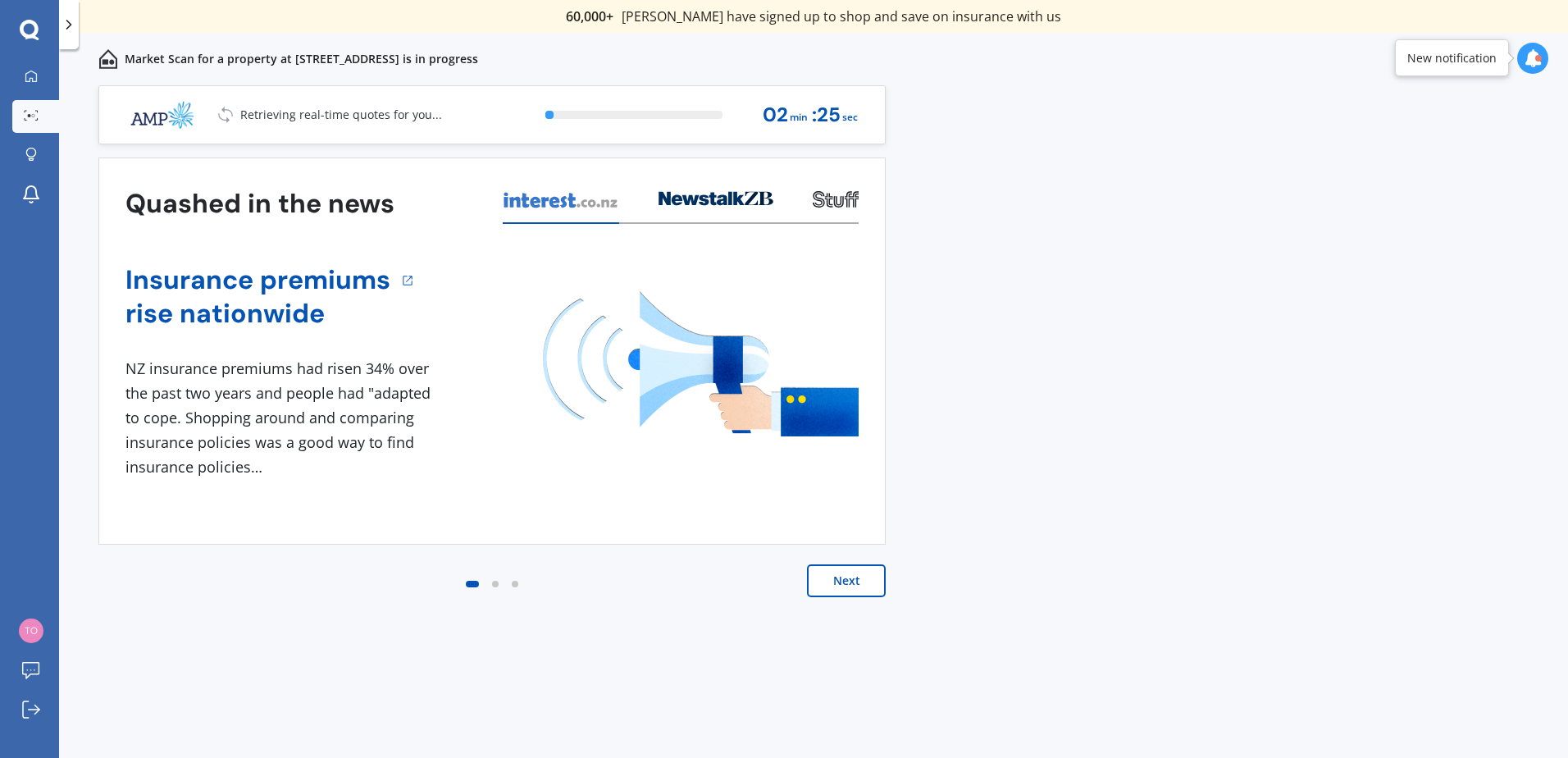
click at [877, 580] on button "Next" at bounding box center [846, 581] width 79 height 33
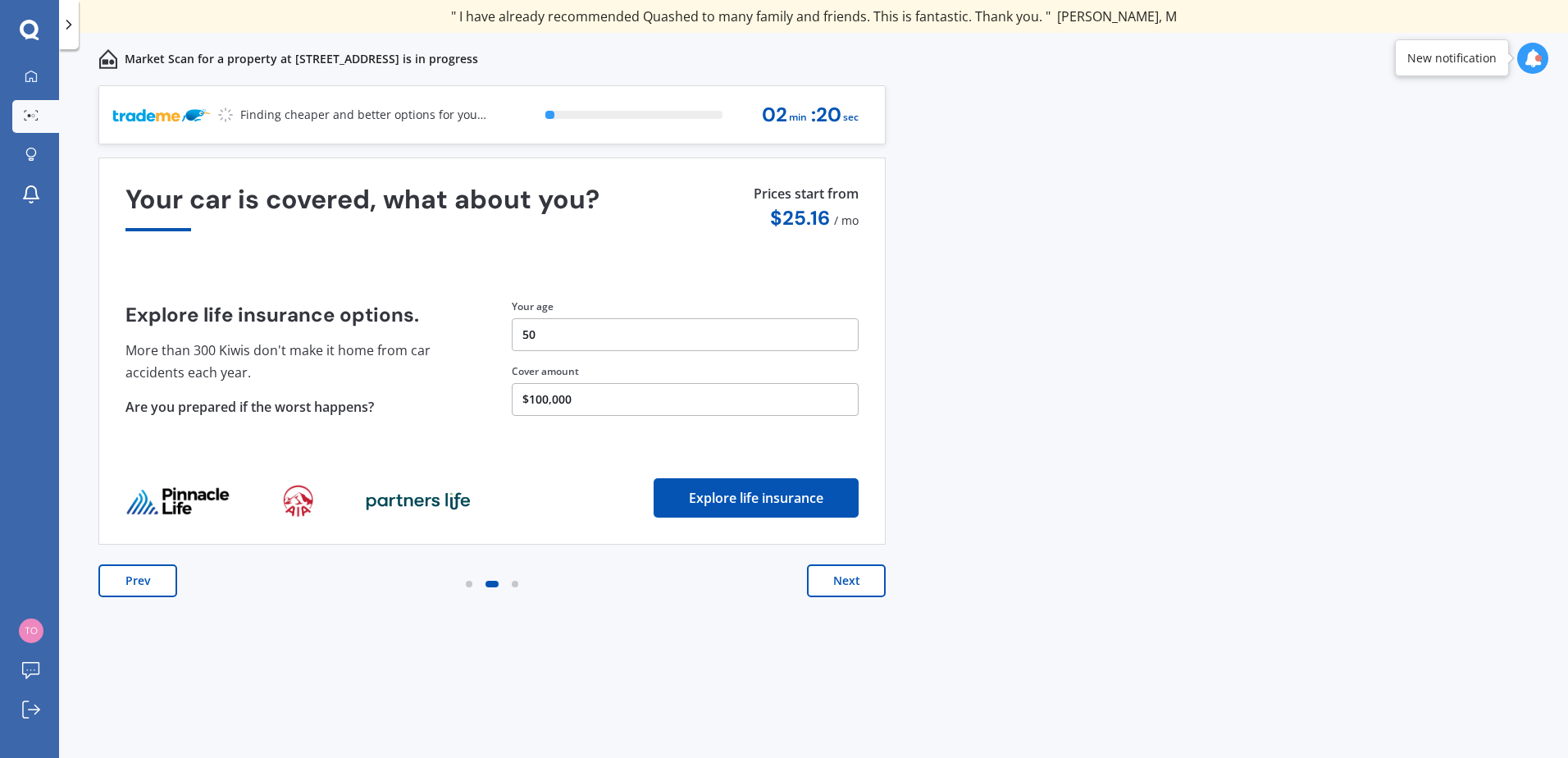
click at [830, 591] on button "Next" at bounding box center [846, 581] width 79 height 33
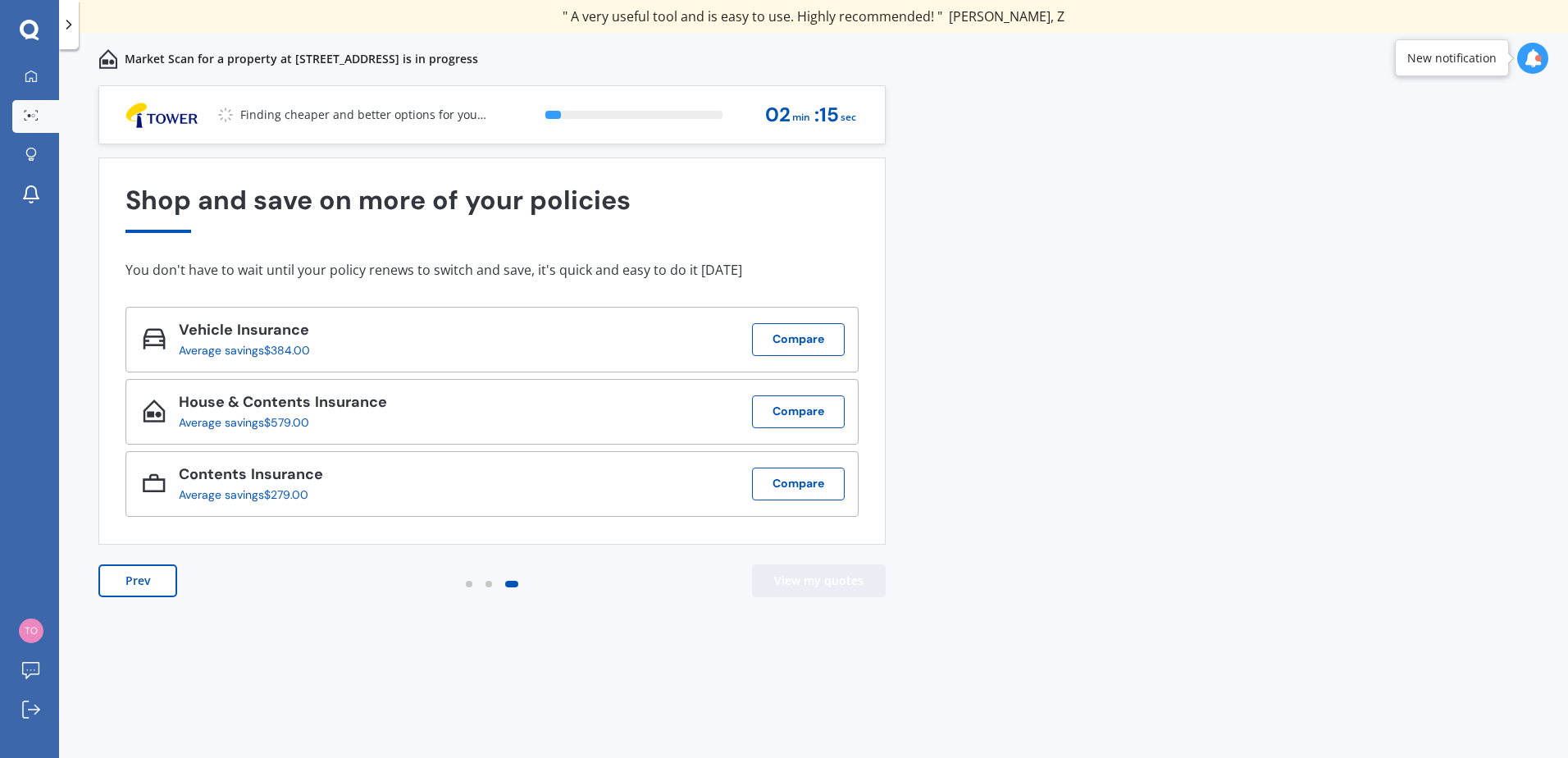
click at [815, 577] on button "View my quotes" at bounding box center [818, 581] width 133 height 33
click at [784, 580] on button "View my quotes" at bounding box center [818, 581] width 133 height 33
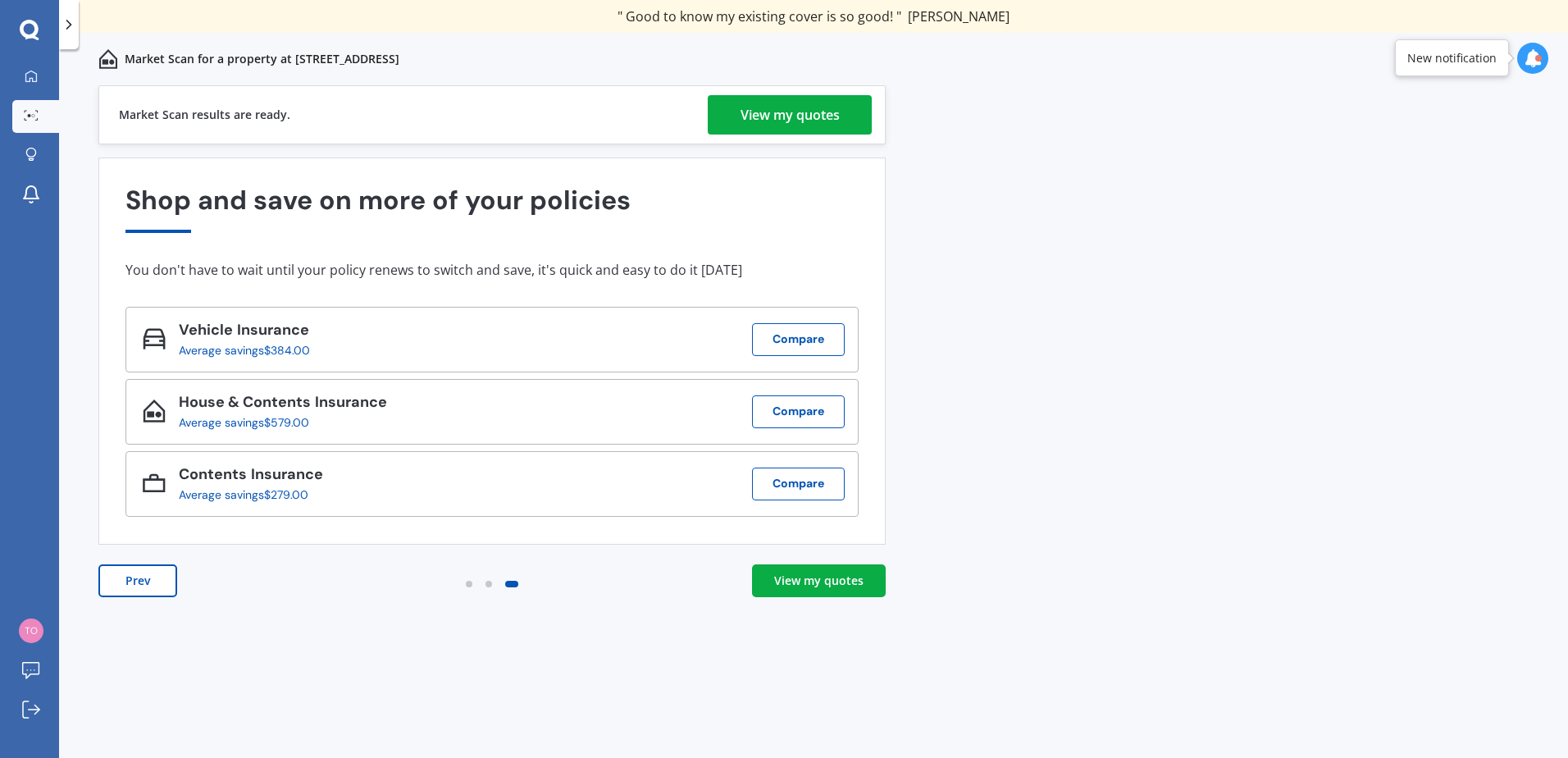
click at [789, 110] on div "View my quotes" at bounding box center [790, 115] width 99 height 40
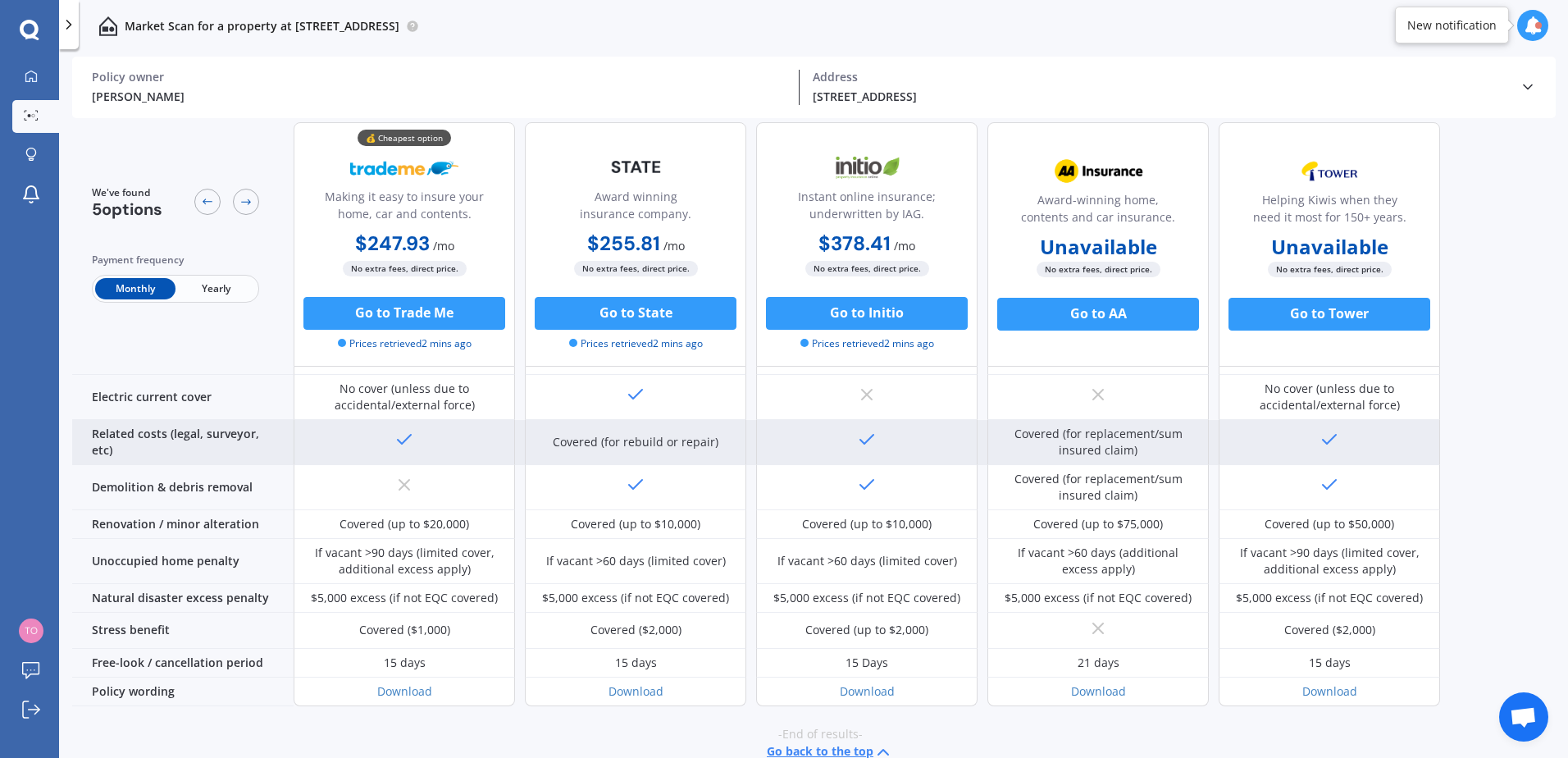
scroll to position [610, 0]
